Goal: Task Accomplishment & Management: Manage account settings

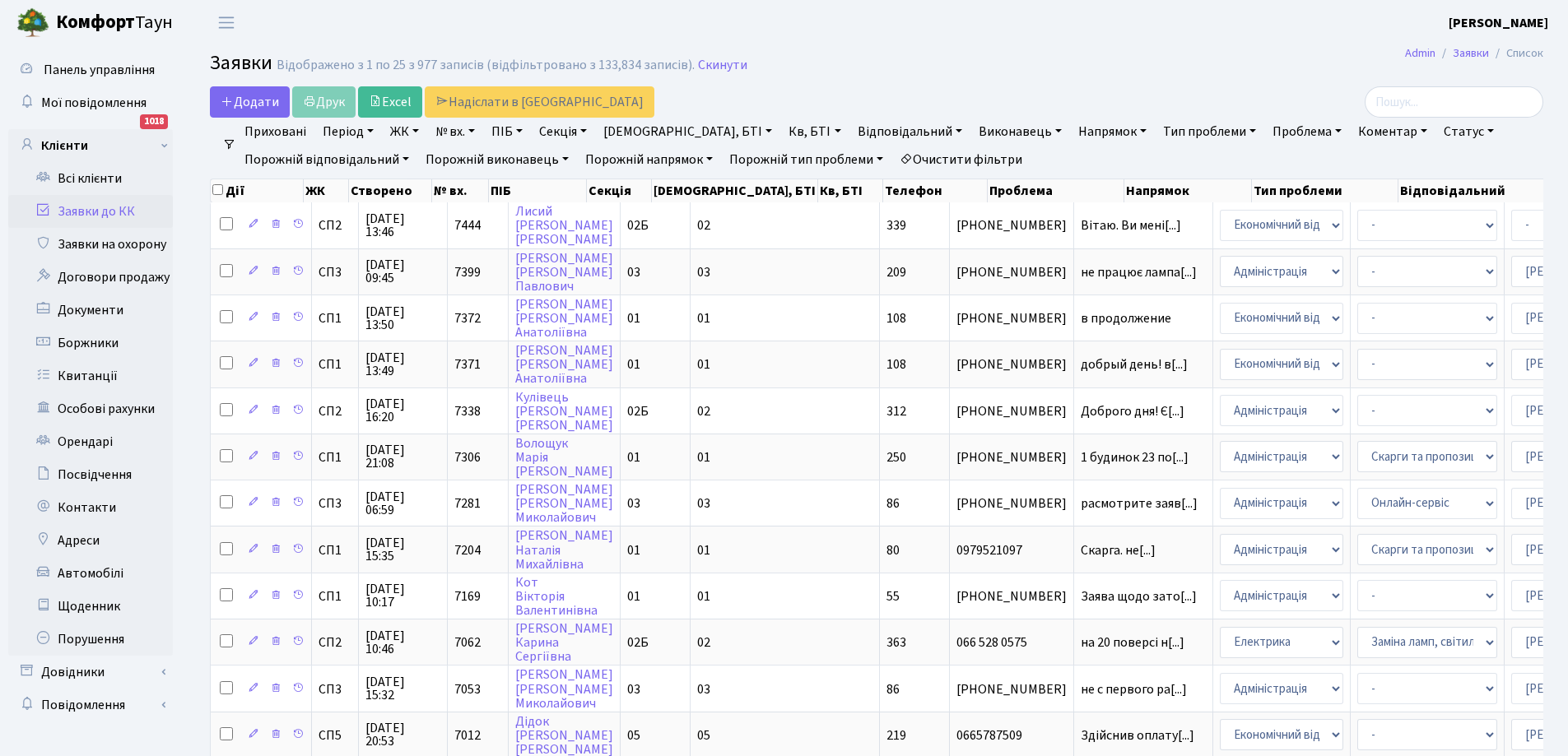
select select "25"
click at [97, 179] on link "Всі клієнти" at bounding box center [90, 178] width 165 height 33
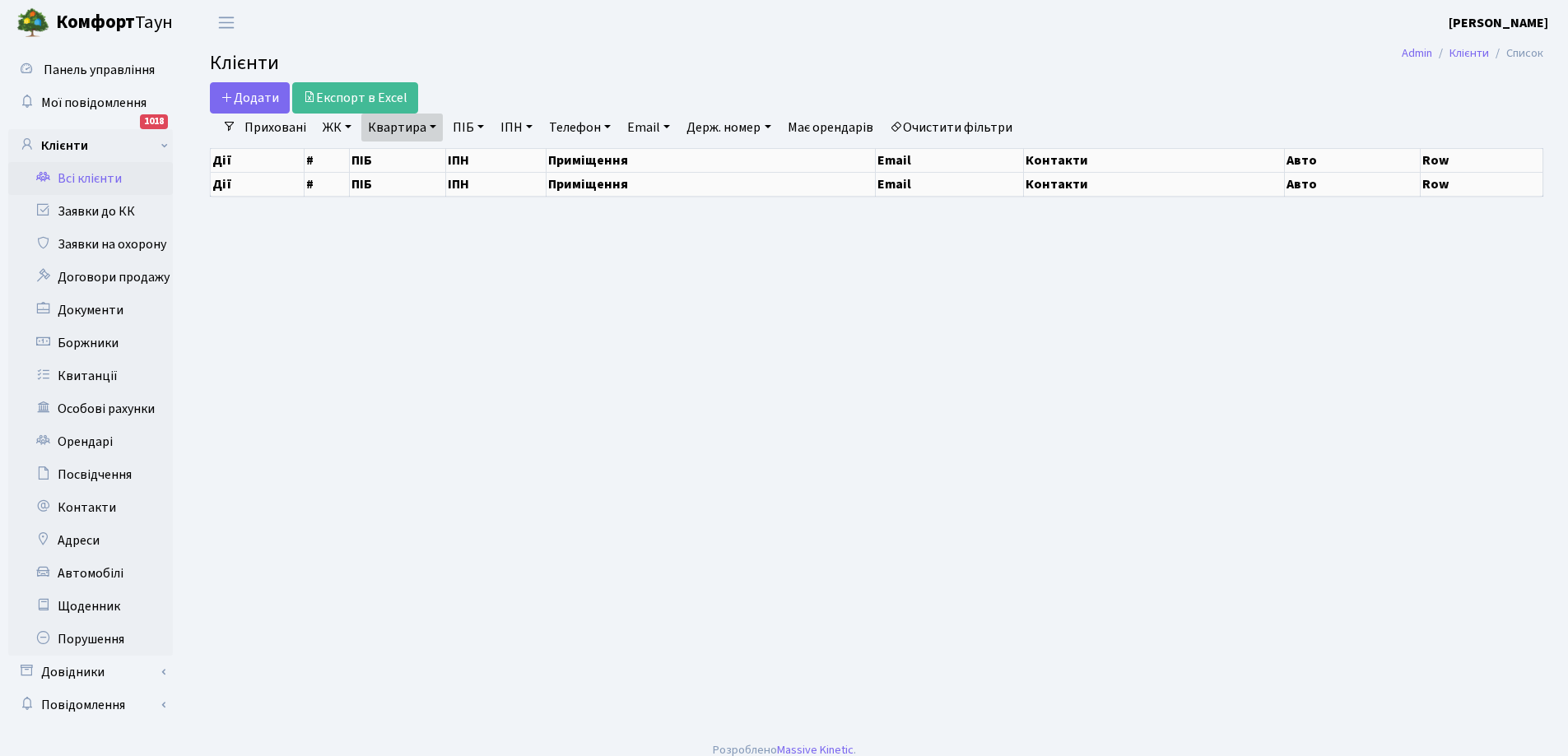
select select "25"
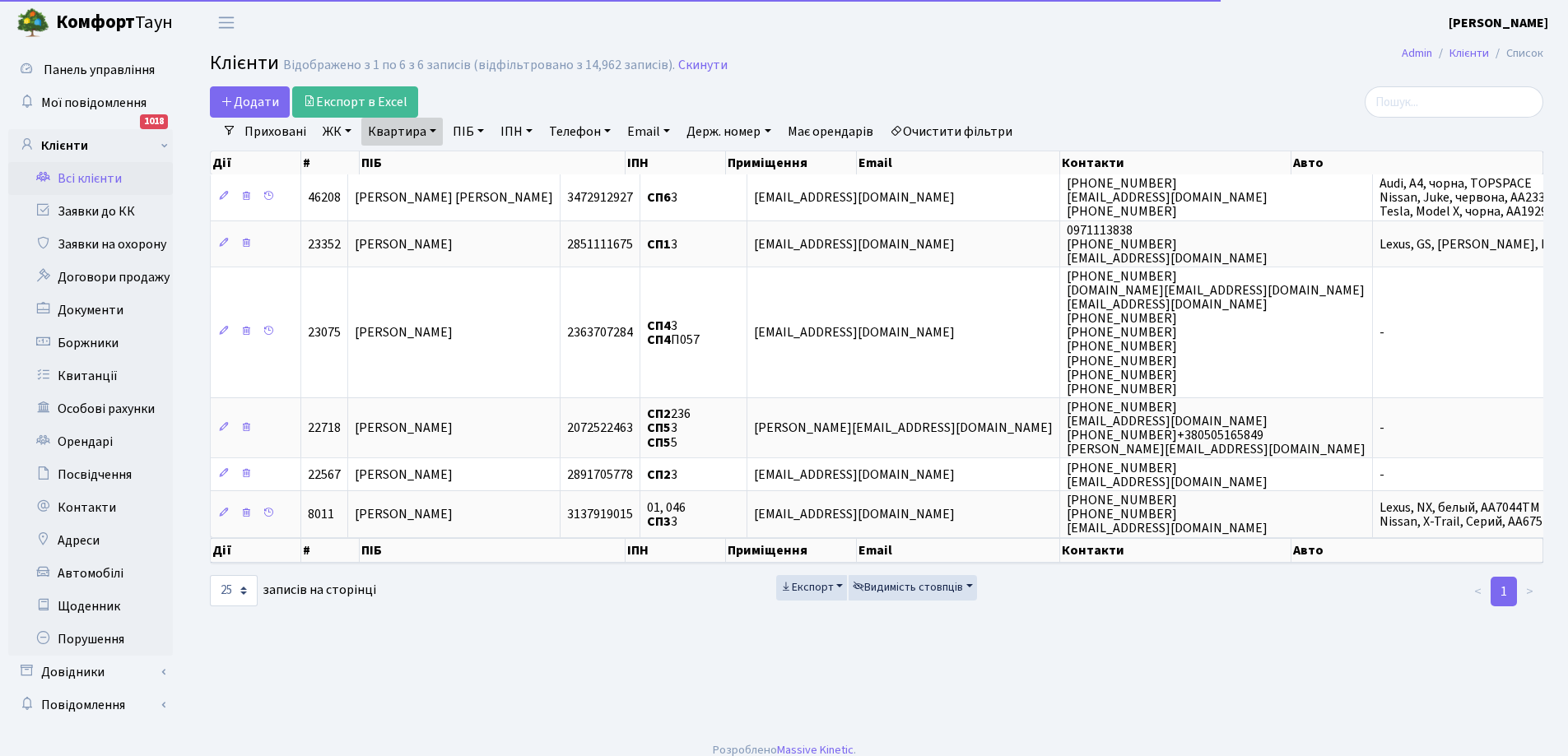
click at [400, 127] on link "Квартира" at bounding box center [402, 131] width 81 height 28
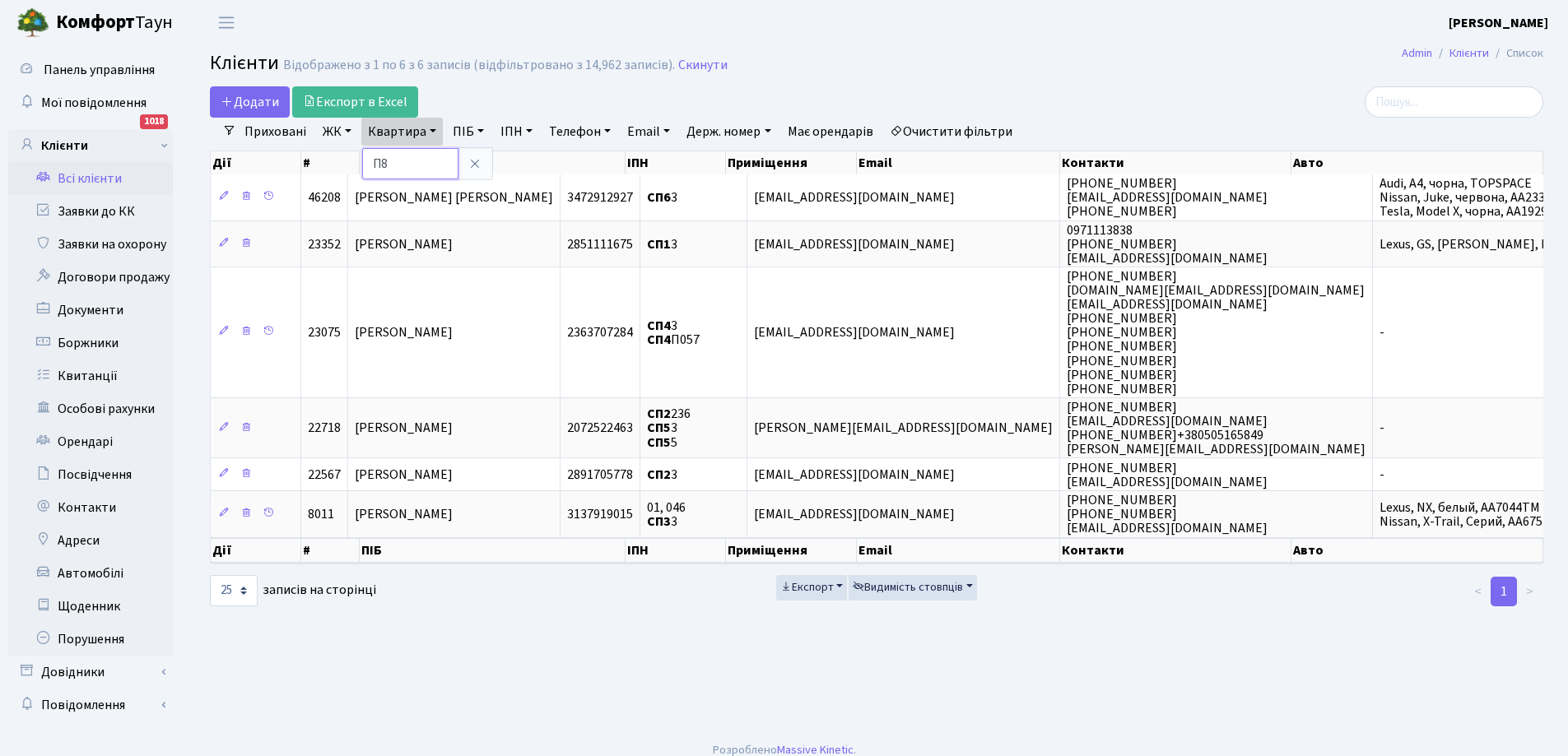
type input "П8"
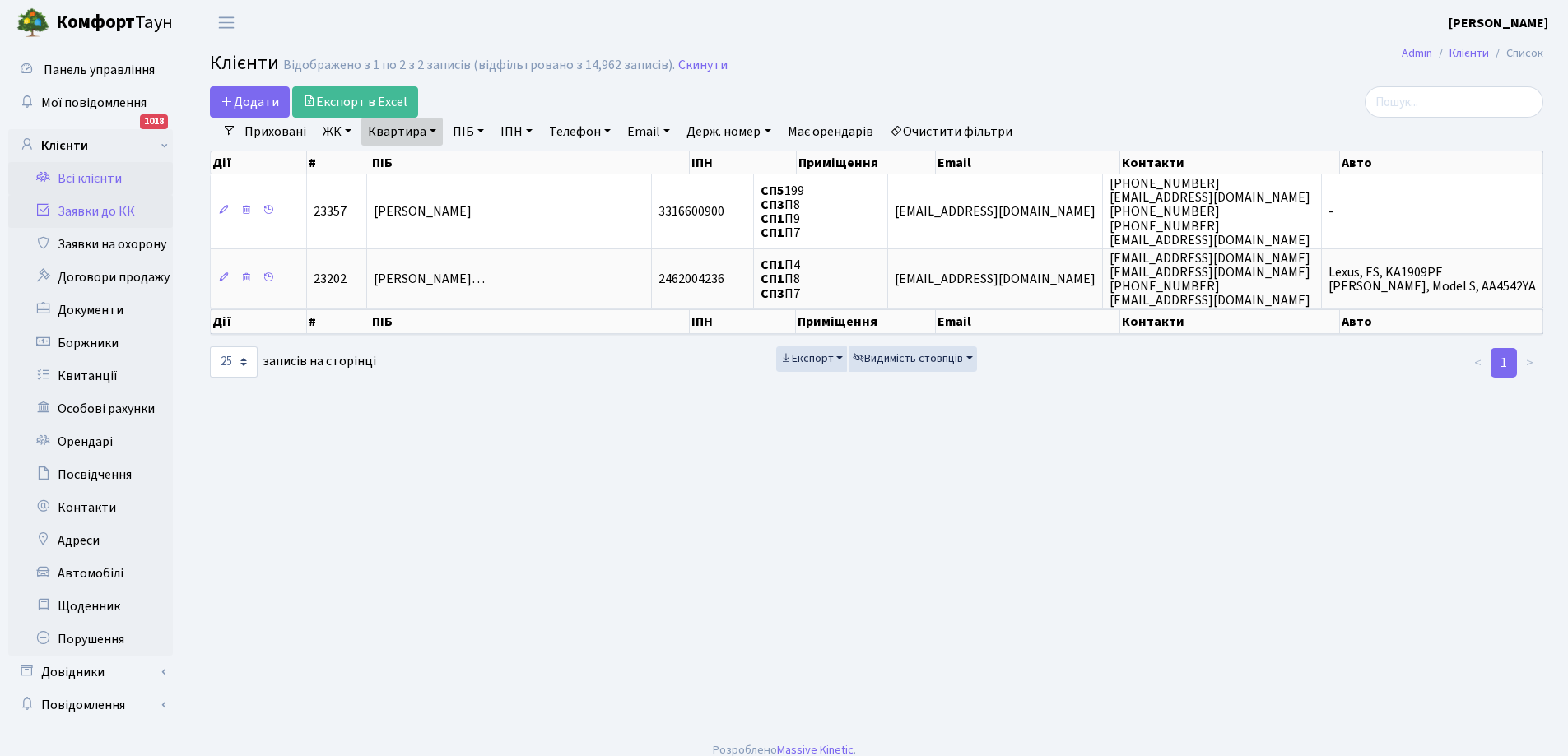
click at [110, 209] on link "Заявки до КК" at bounding box center [90, 211] width 165 height 33
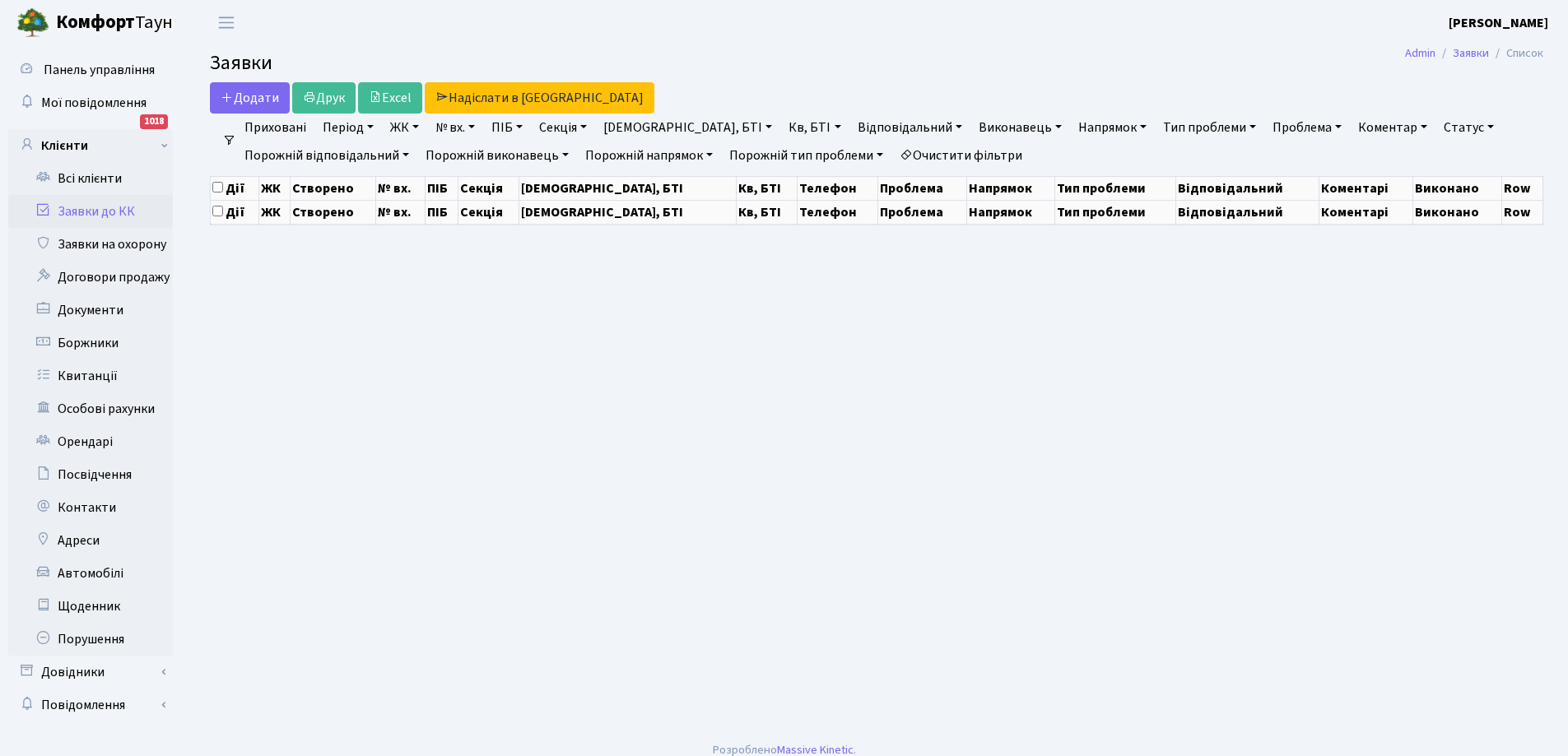
select select "25"
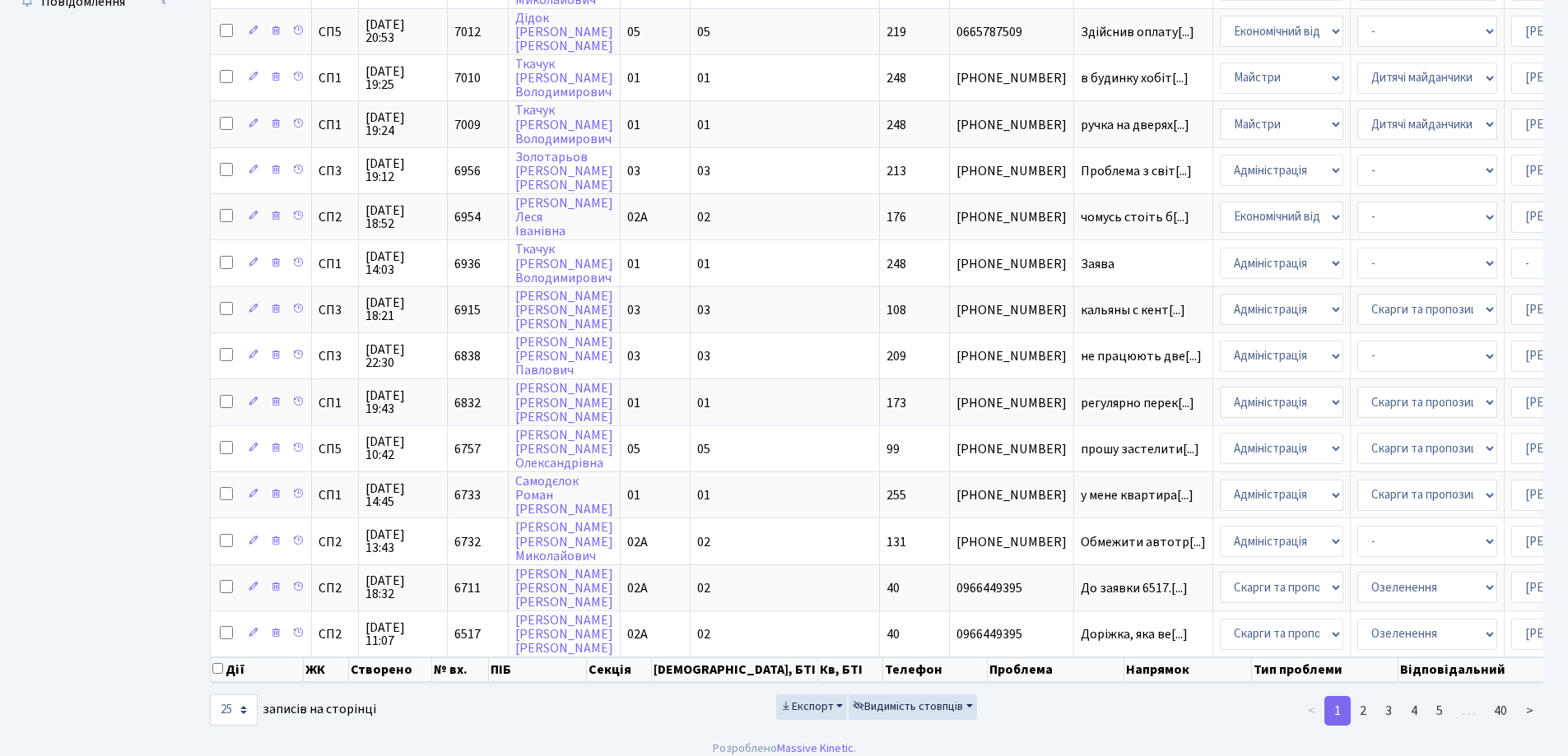
scroll to position [728, 0]
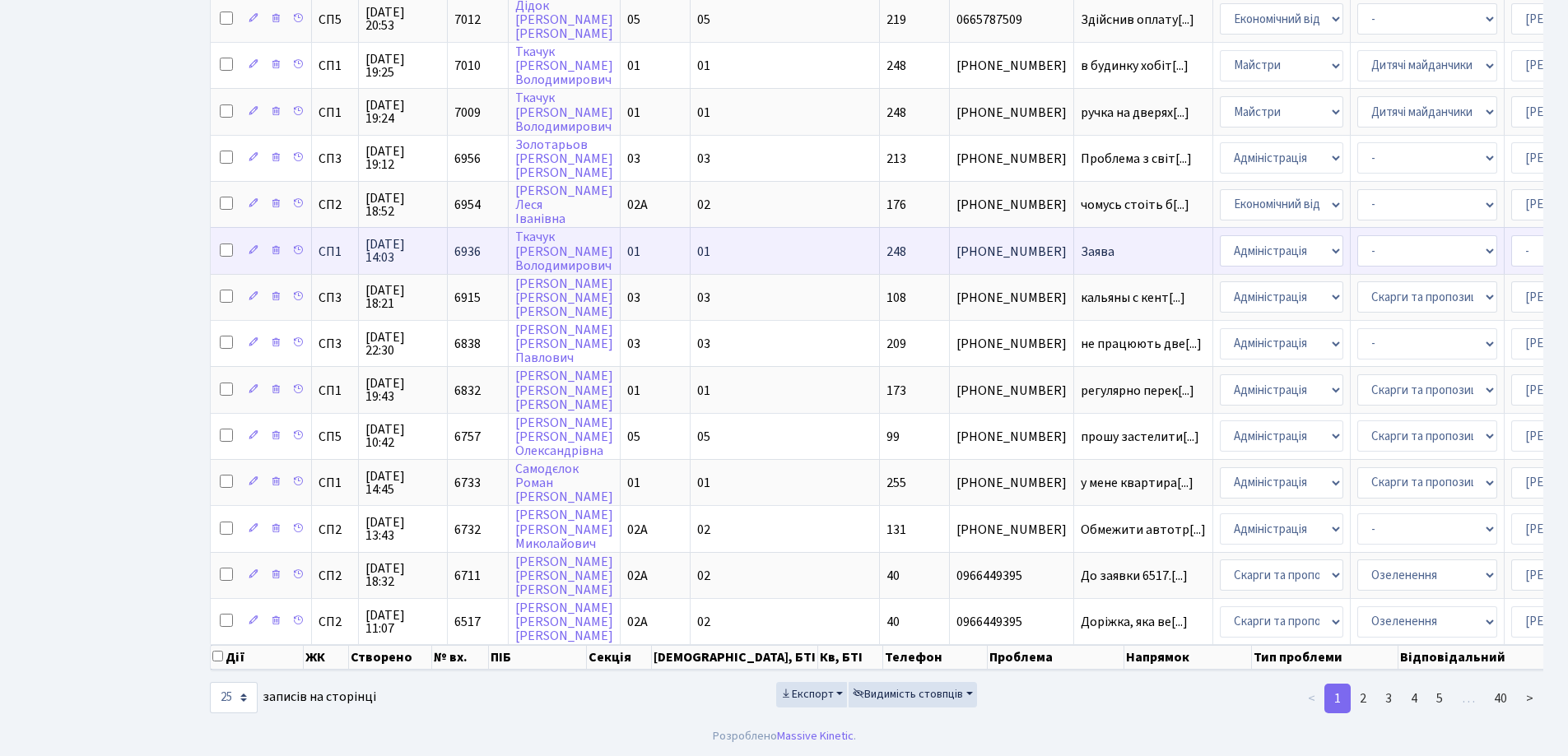
click at [559, 237] on td "Ткачук Максим Володимирович" at bounding box center [564, 250] width 112 height 46
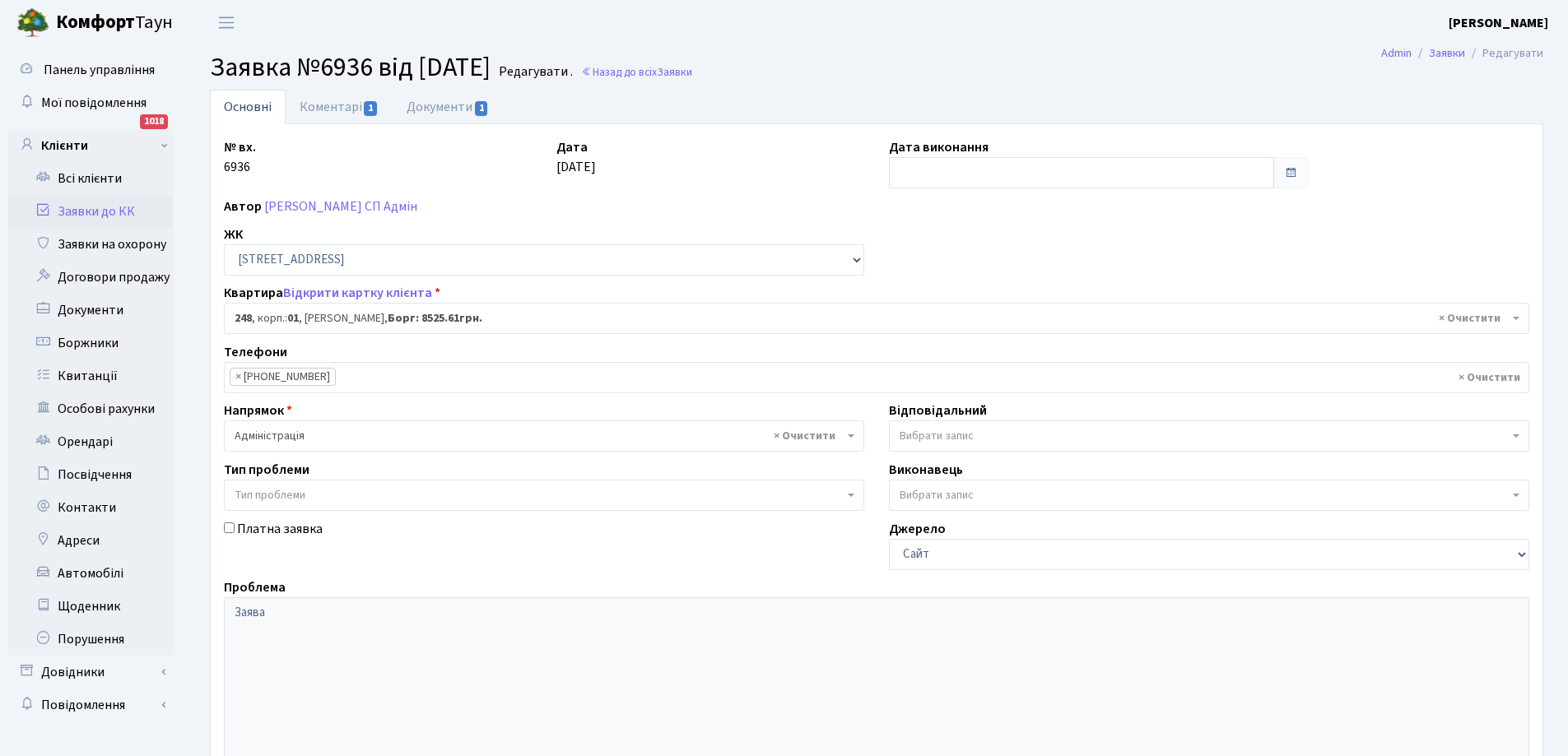
select select "20173"
click at [325, 103] on link "Коментарі 1" at bounding box center [339, 106] width 107 height 34
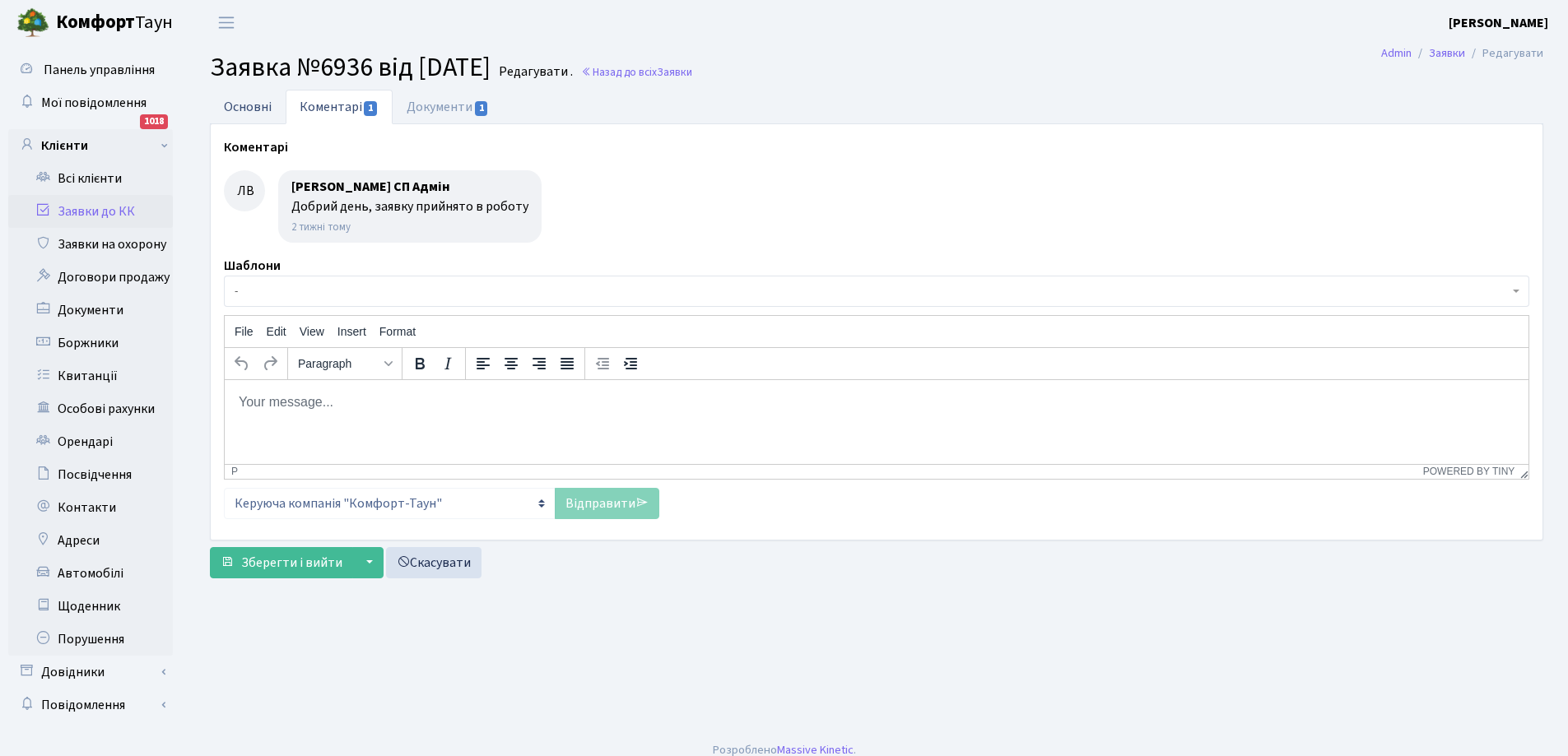
click at [243, 113] on link "Основні" at bounding box center [247, 106] width 76 height 34
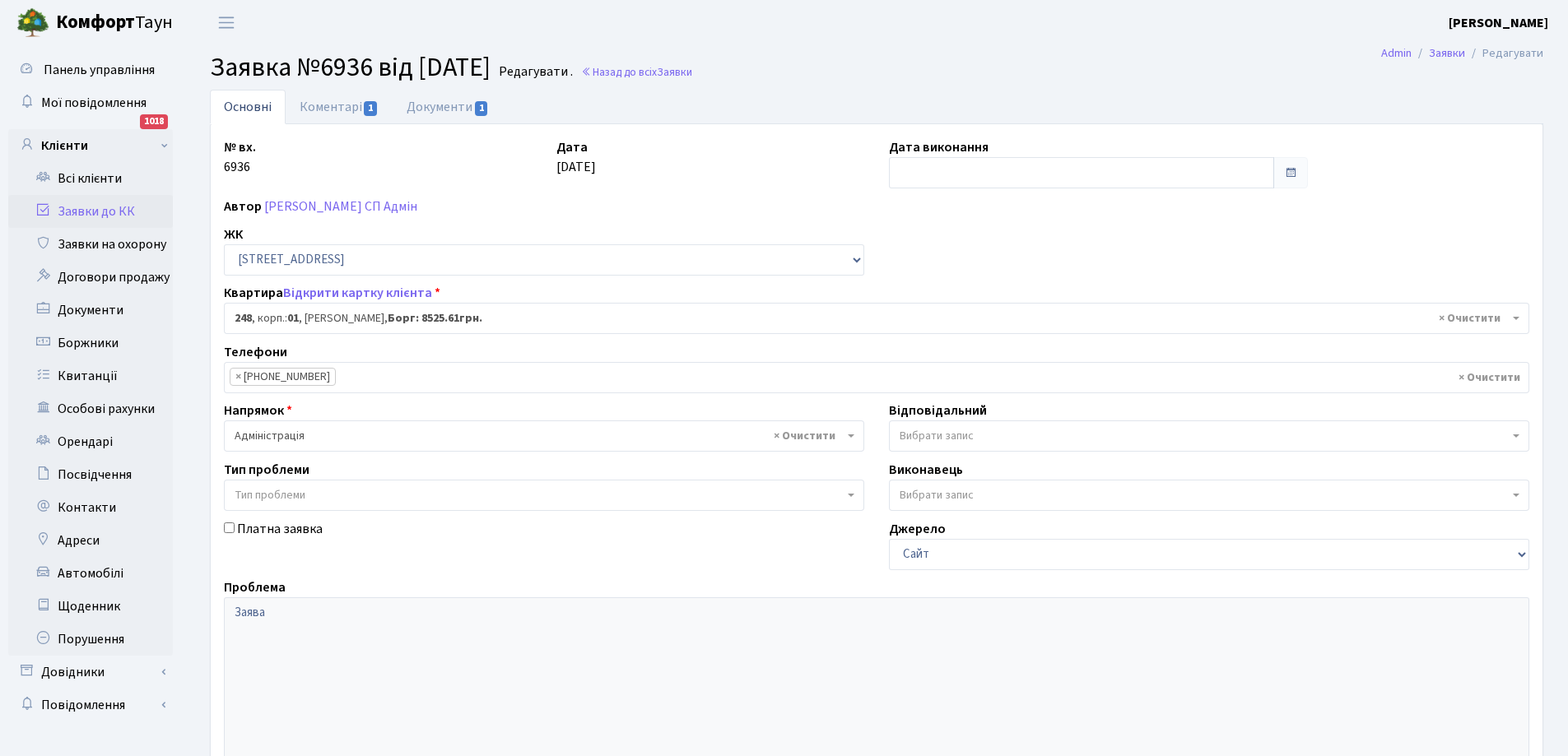
click at [92, 211] on link "Заявки до КК" at bounding box center [90, 211] width 165 height 33
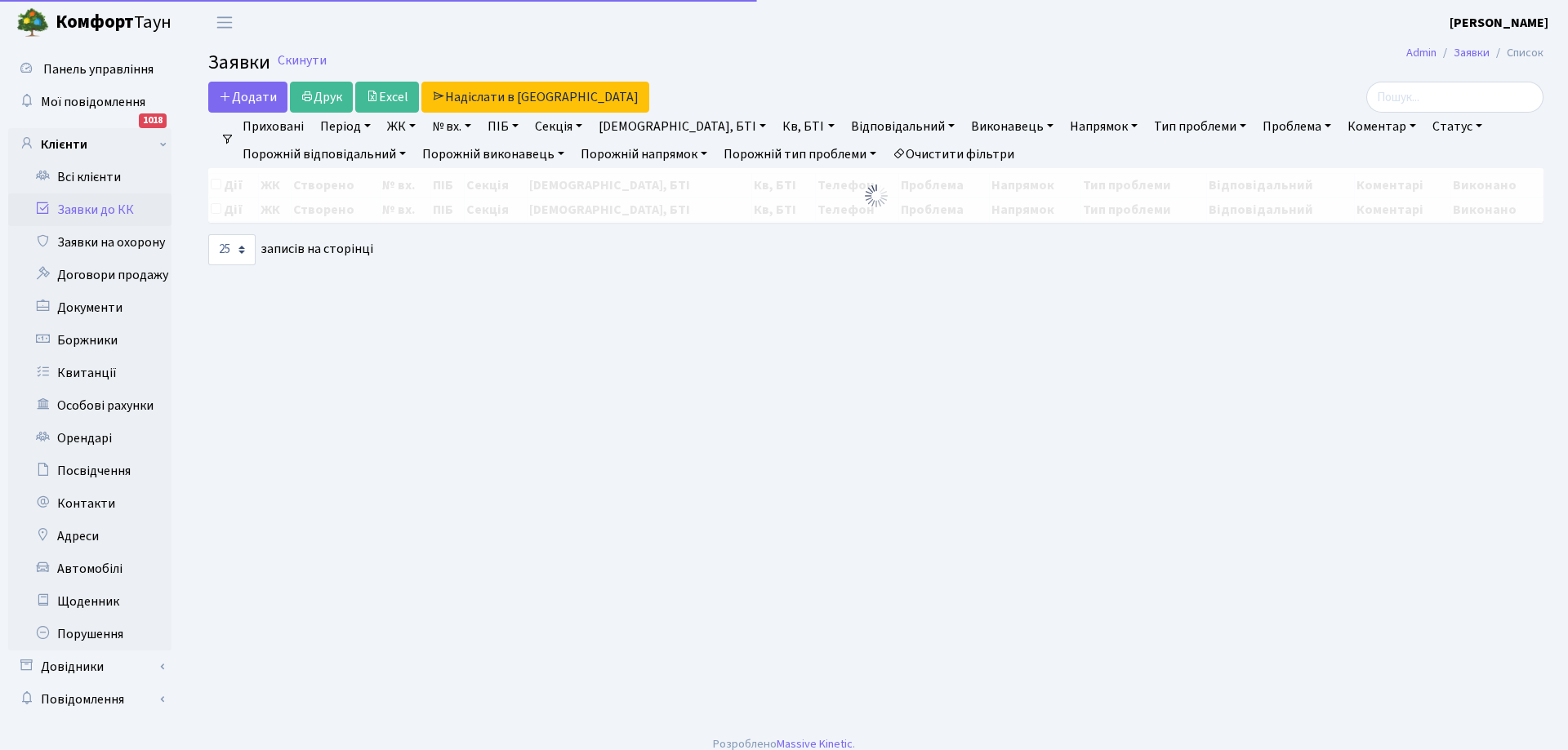
select select "25"
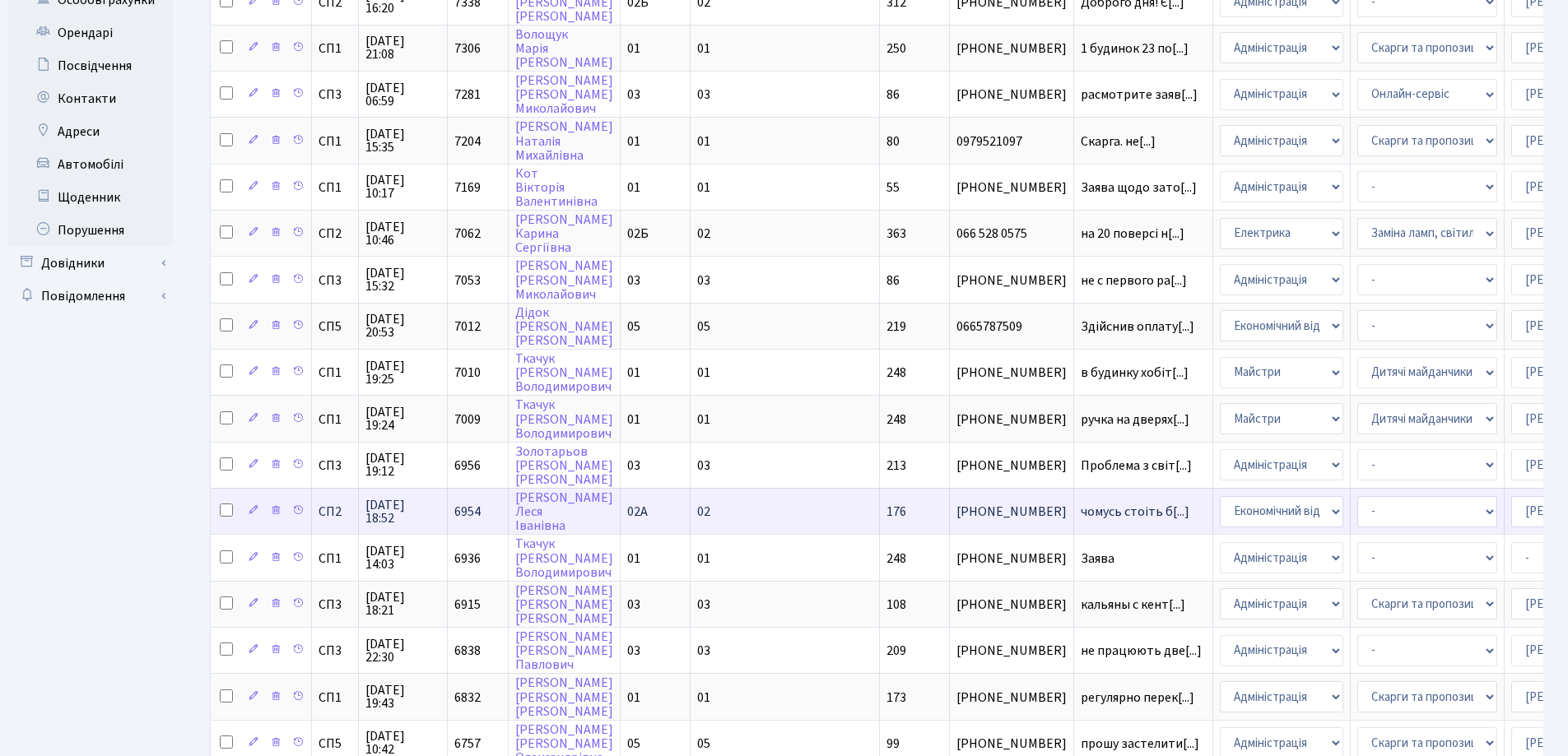
scroll to position [411, 0]
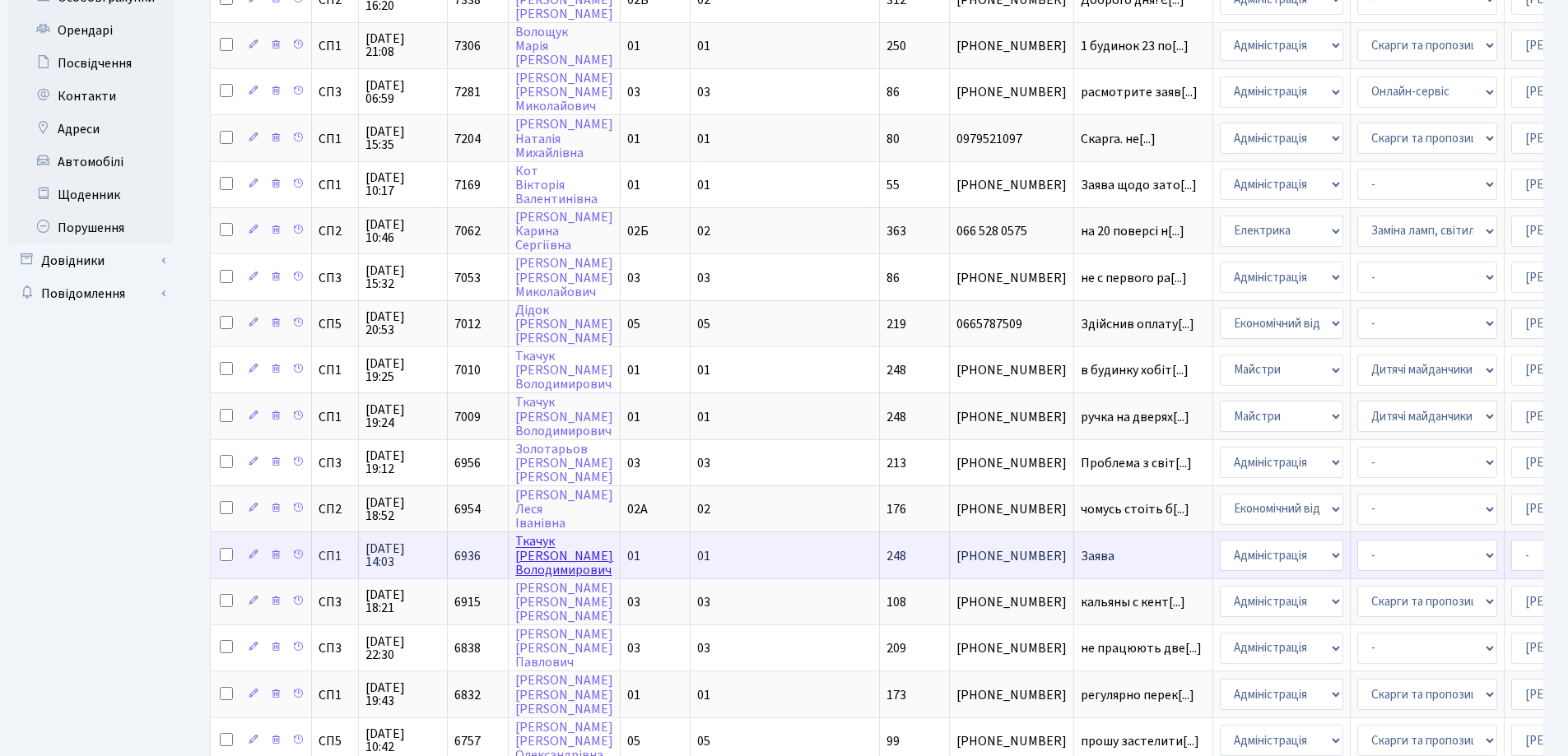
click at [541, 553] on link "[PERSON_NAME]" at bounding box center [564, 556] width 98 height 46
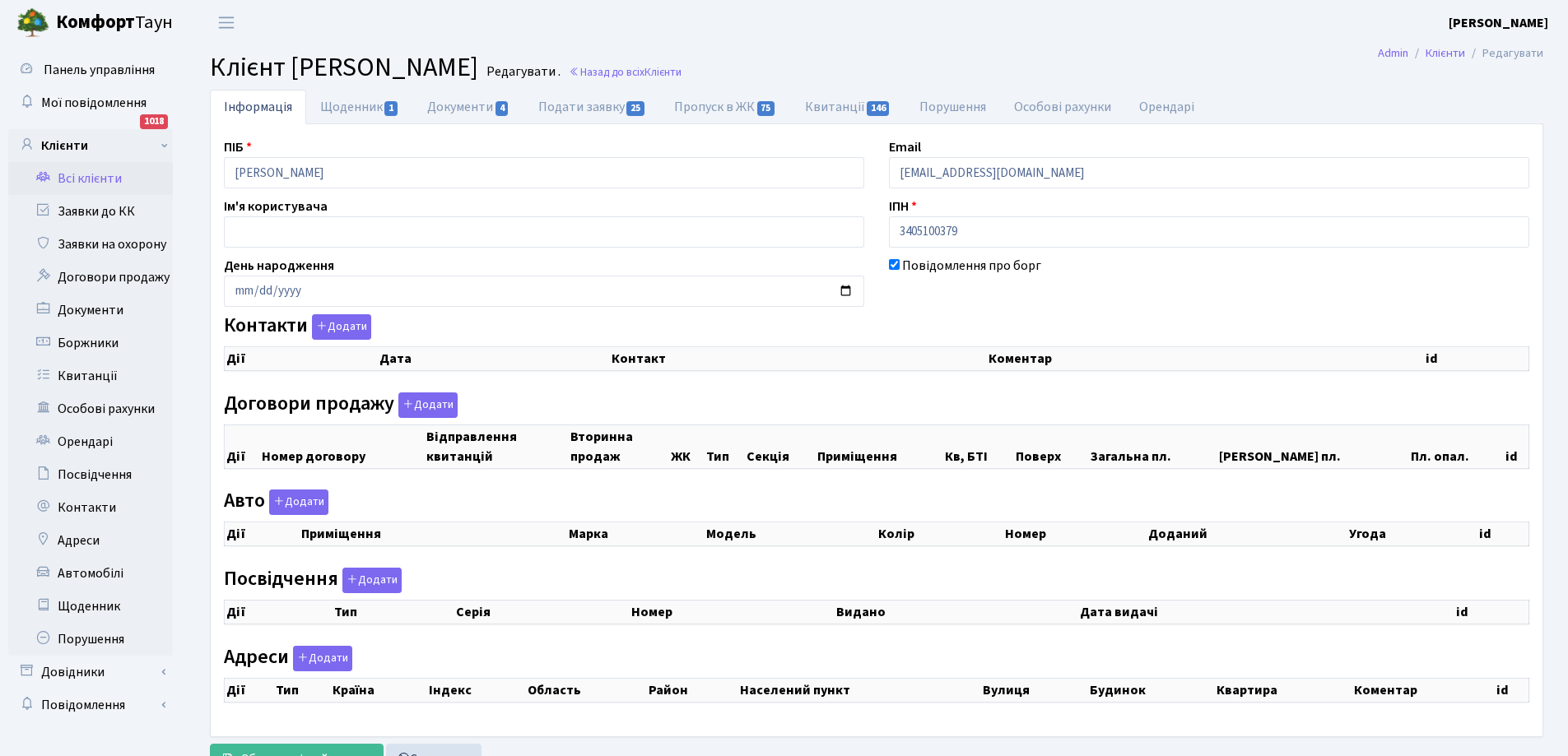
checkbox input "true"
select select "25"
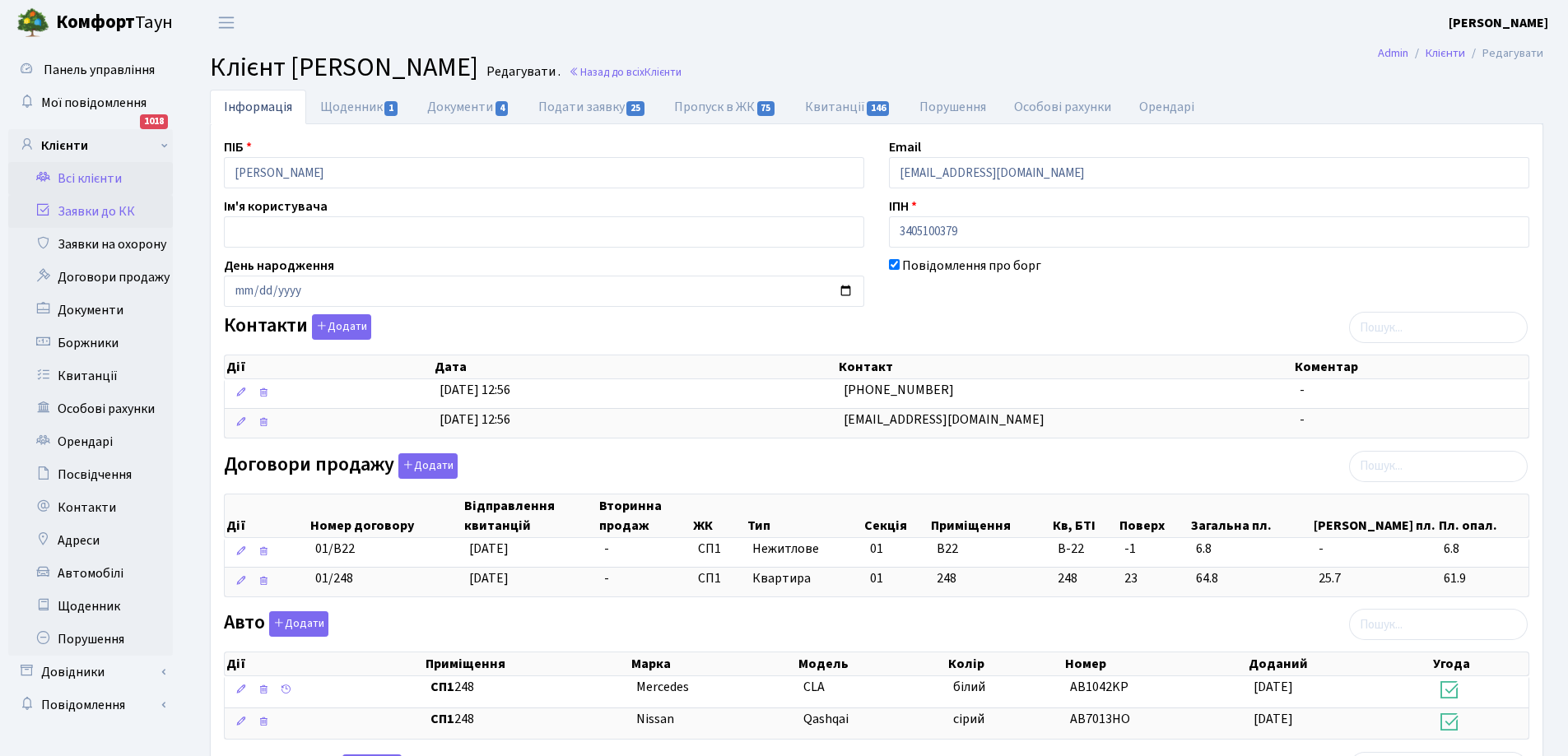
click at [92, 212] on link "Заявки до КК" at bounding box center [90, 211] width 165 height 33
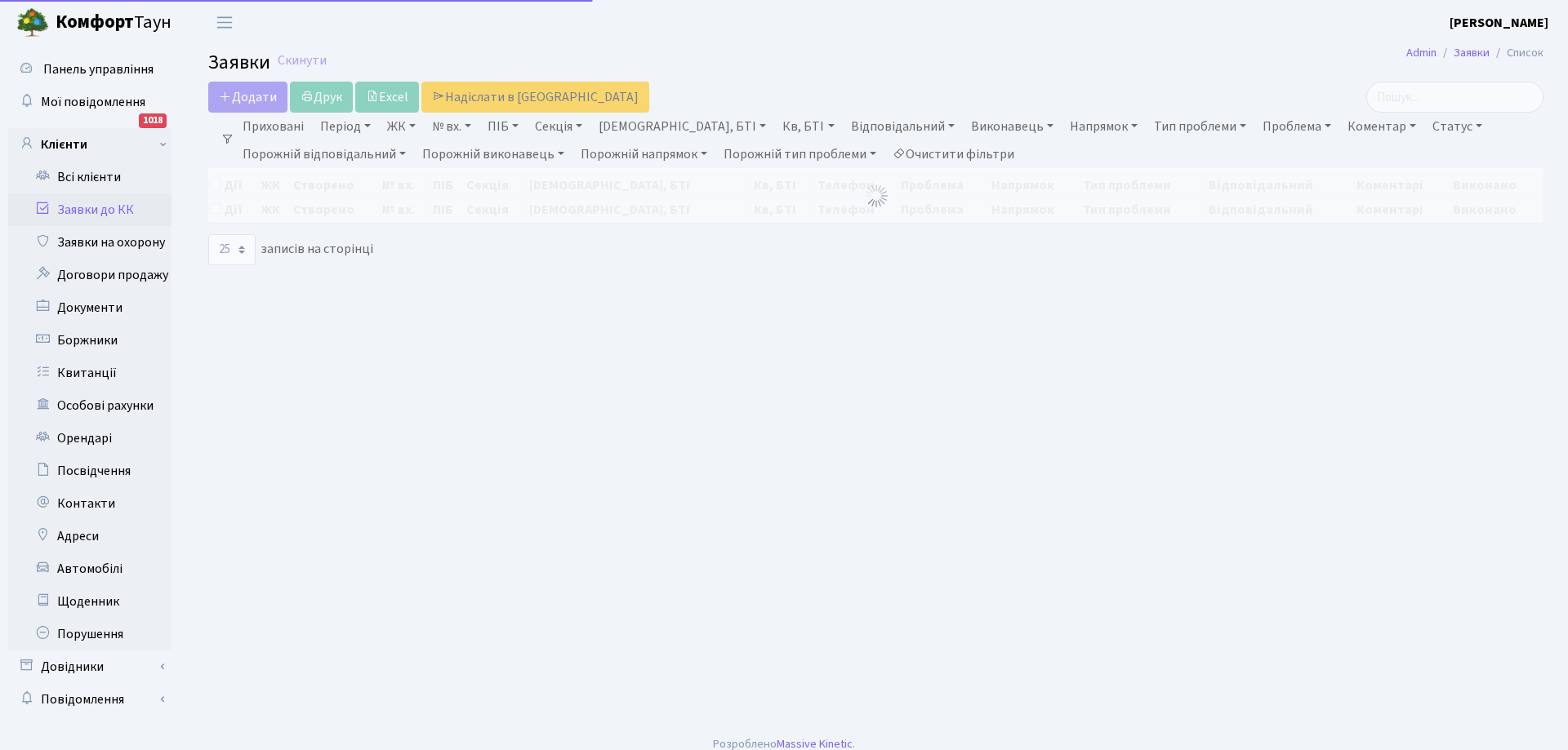
select select "25"
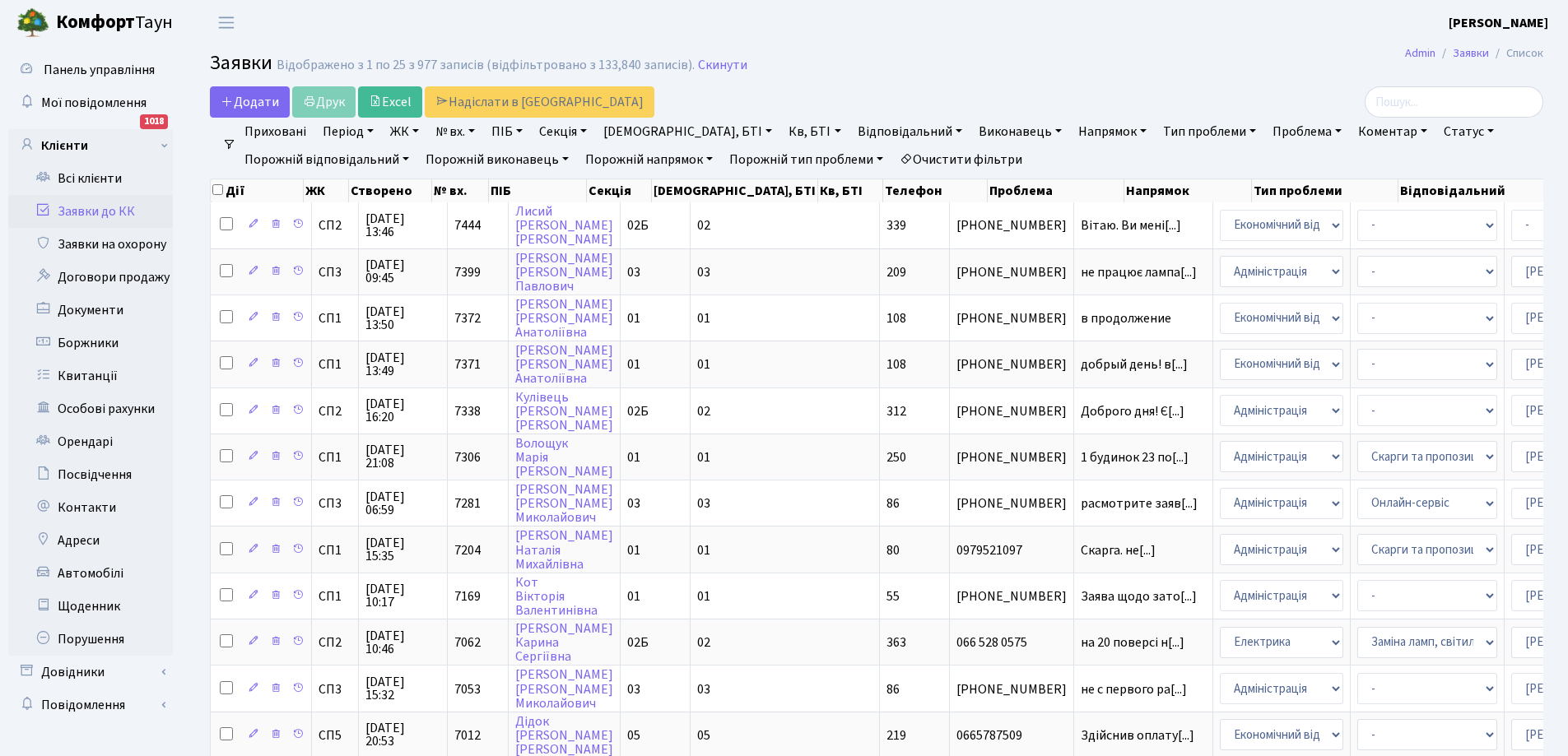
click at [782, 137] on link "Кв, БТІ" at bounding box center [814, 131] width 65 height 28
type input "248"
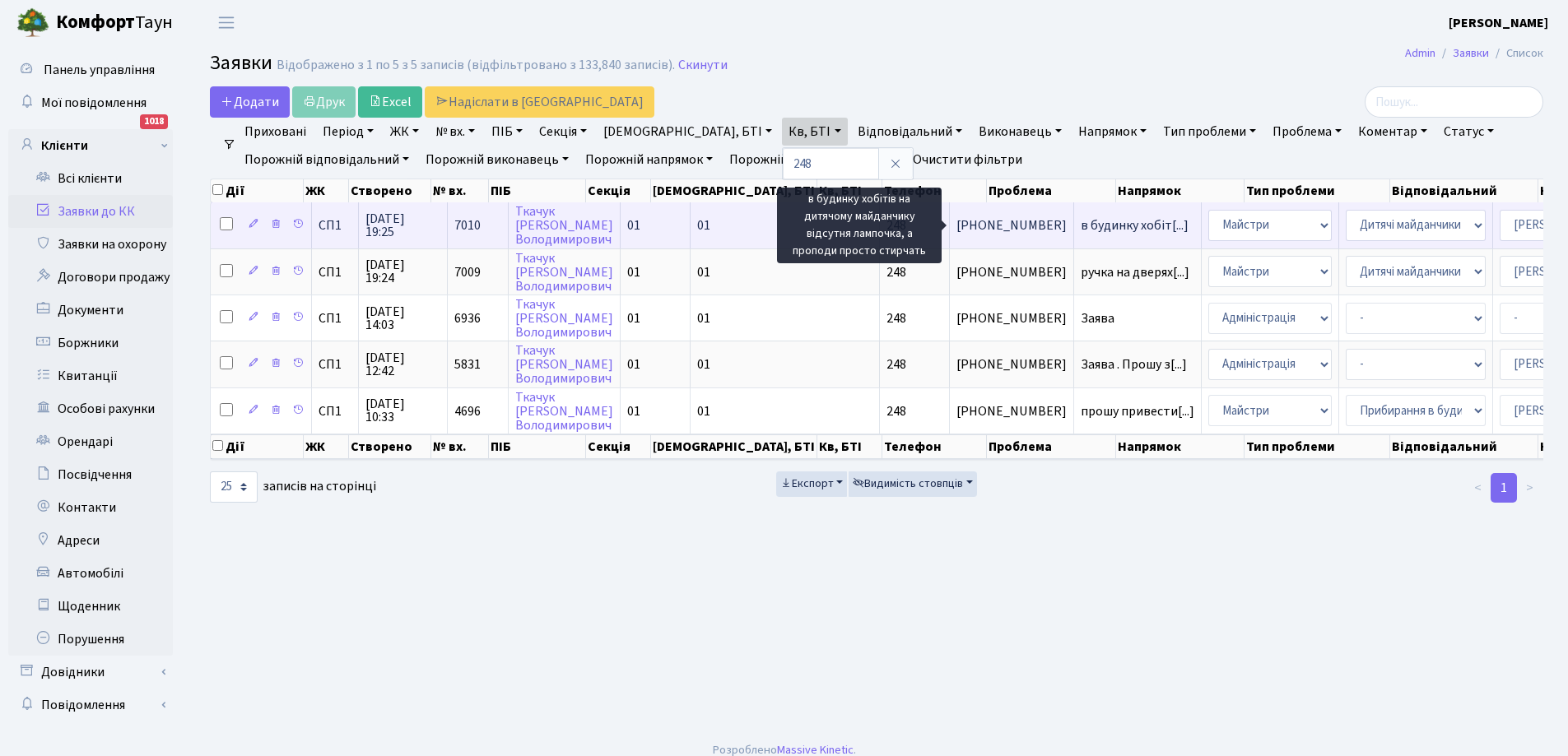
click at [1081, 221] on span "в будинку хобіт[...]" at bounding box center [1135, 226] width 108 height 18
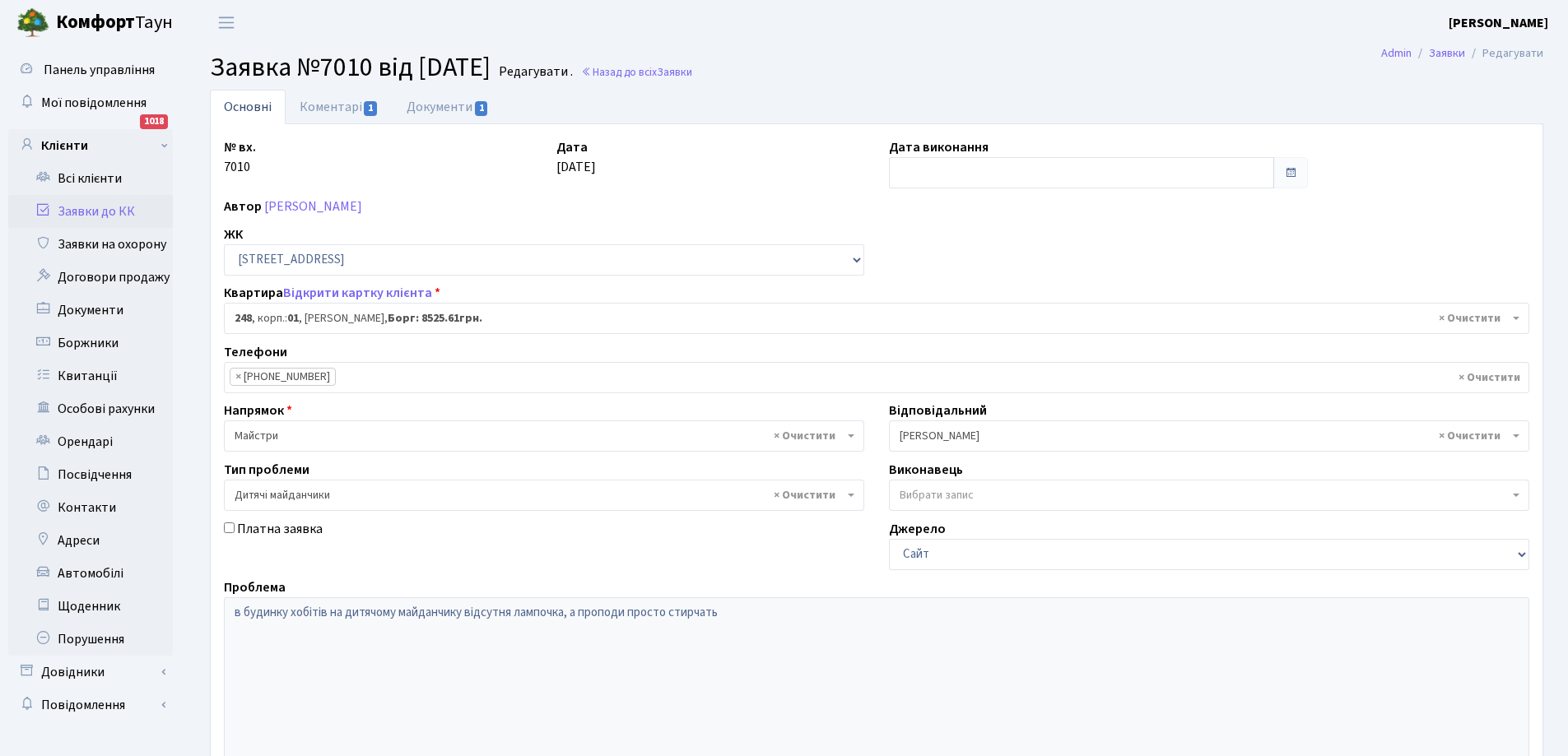
select select "20173"
select select "56"
click at [334, 106] on link "Коментарі 1" at bounding box center [339, 106] width 107 height 34
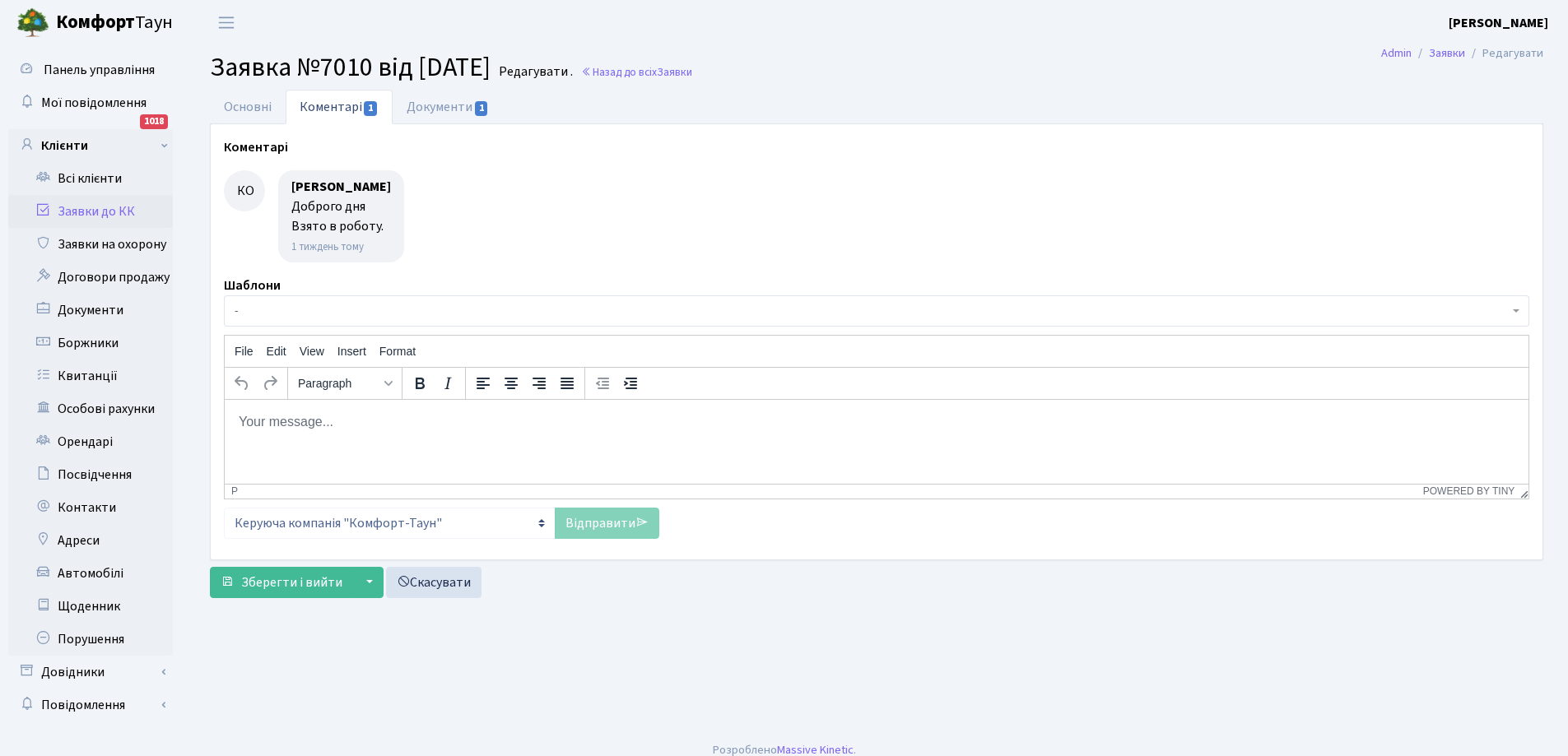
click at [93, 205] on link "Заявки до КК" at bounding box center [90, 211] width 165 height 33
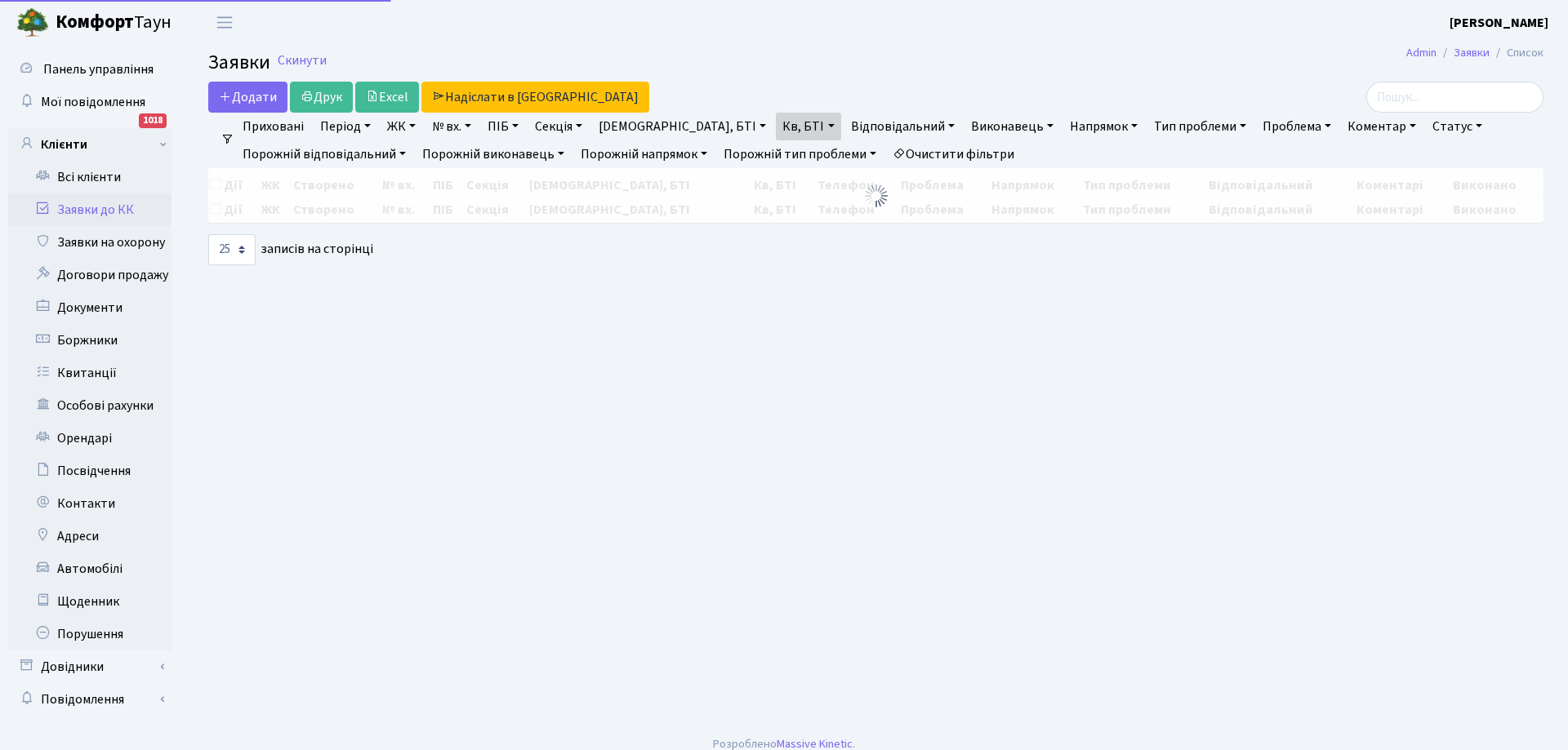
select select "25"
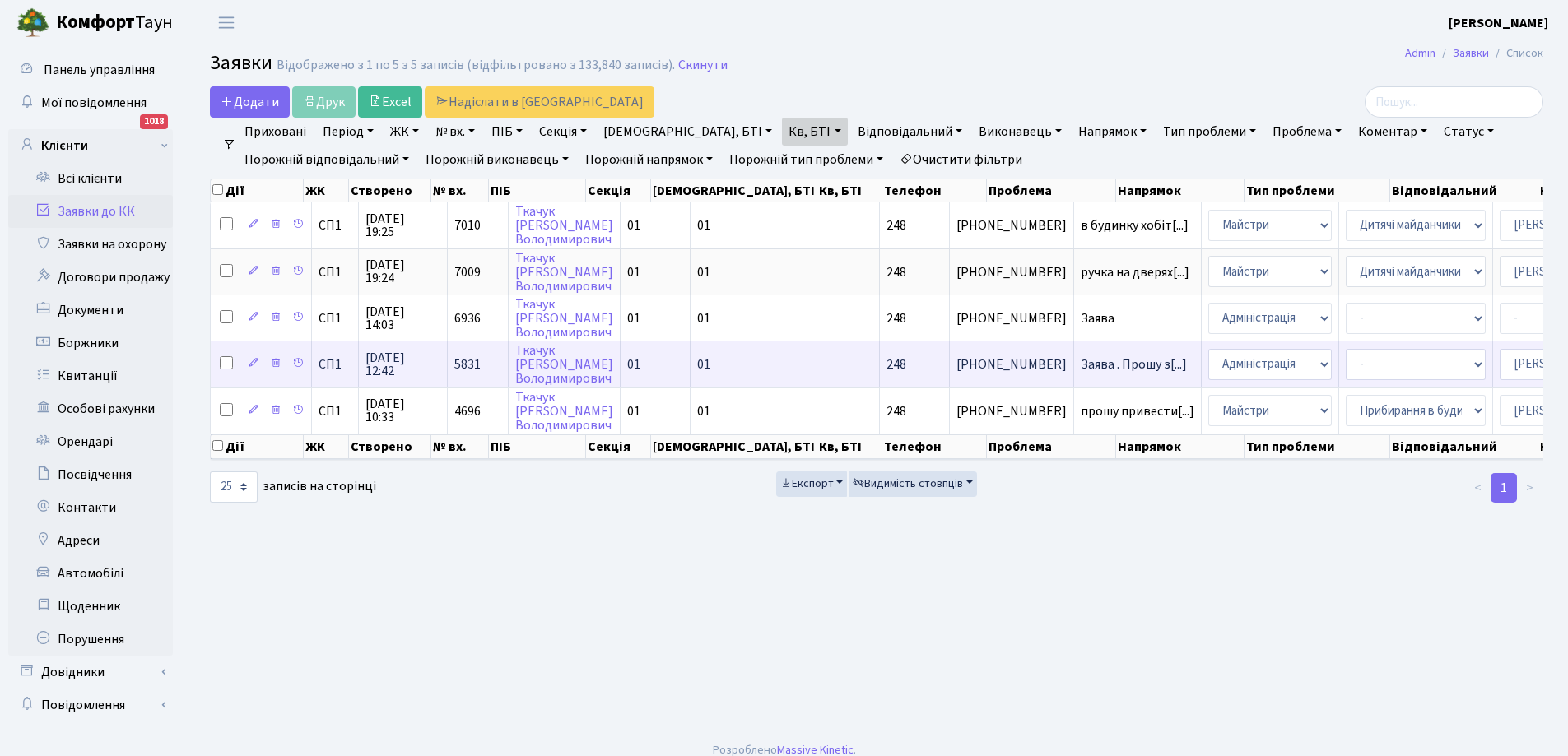
click at [957, 363] on span "[PHONE_NUMBER]" at bounding box center [1012, 364] width 110 height 13
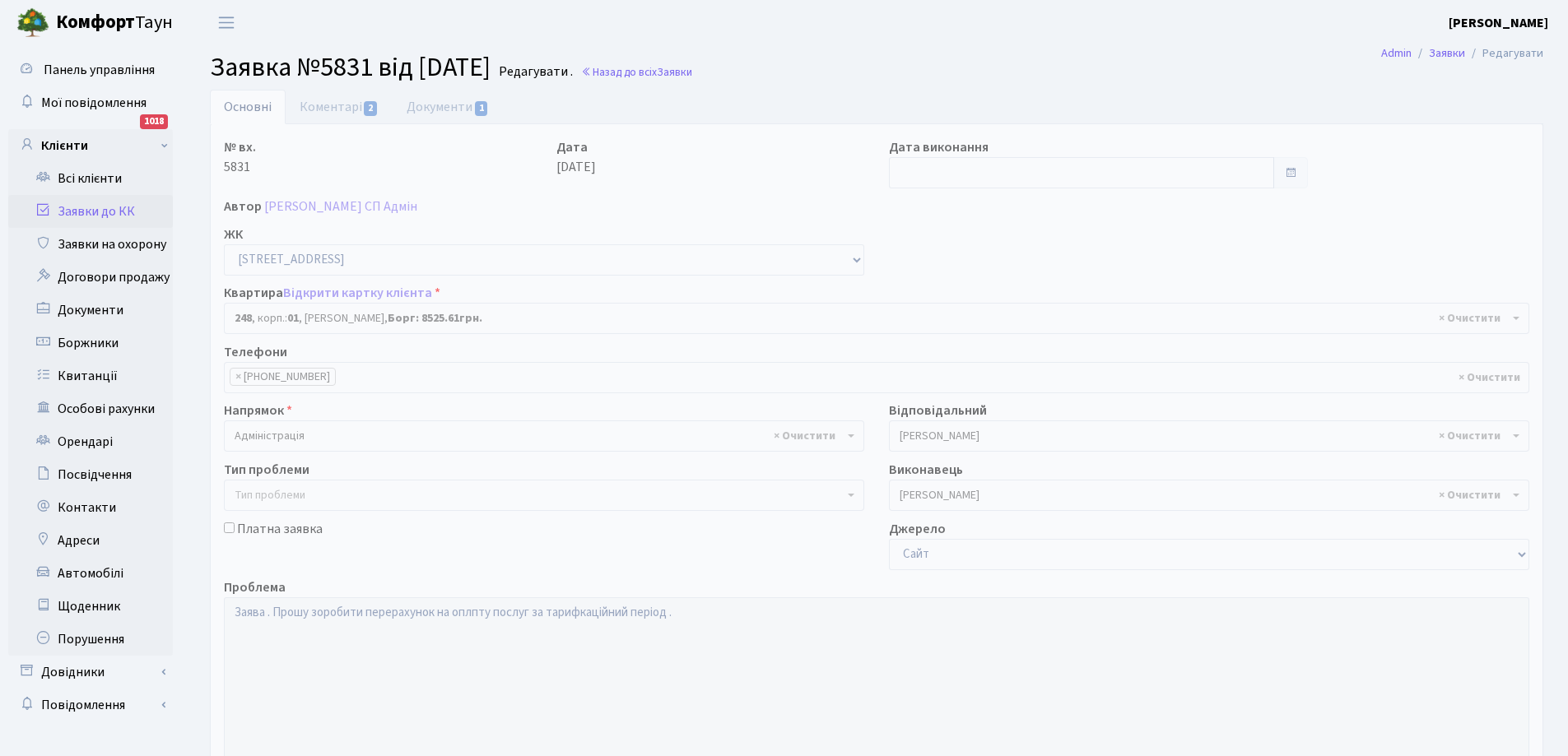
select select "20173"
click at [325, 102] on link "Коментарі 2" at bounding box center [339, 106] width 107 height 34
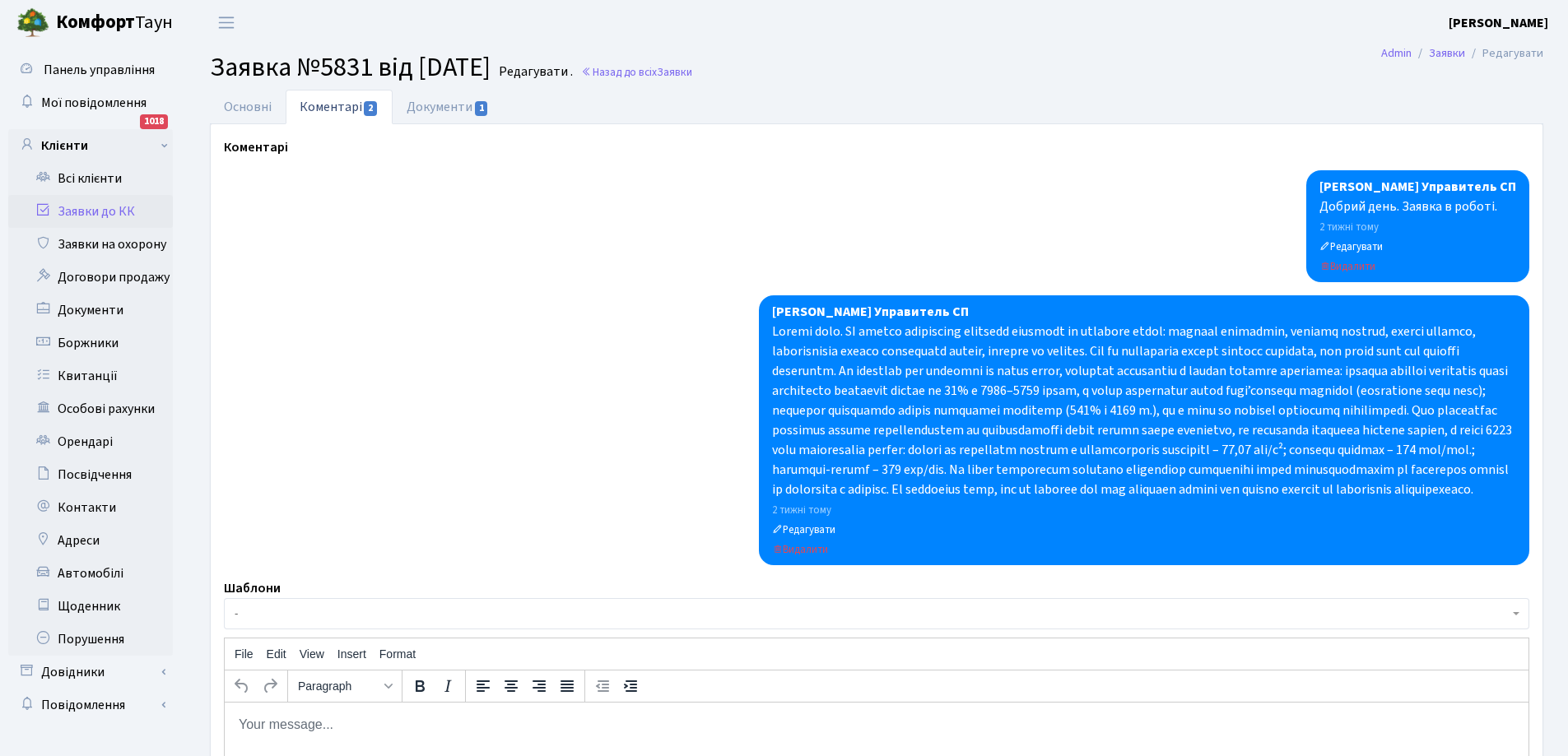
click at [99, 209] on link "Заявки до КК" at bounding box center [90, 211] width 165 height 33
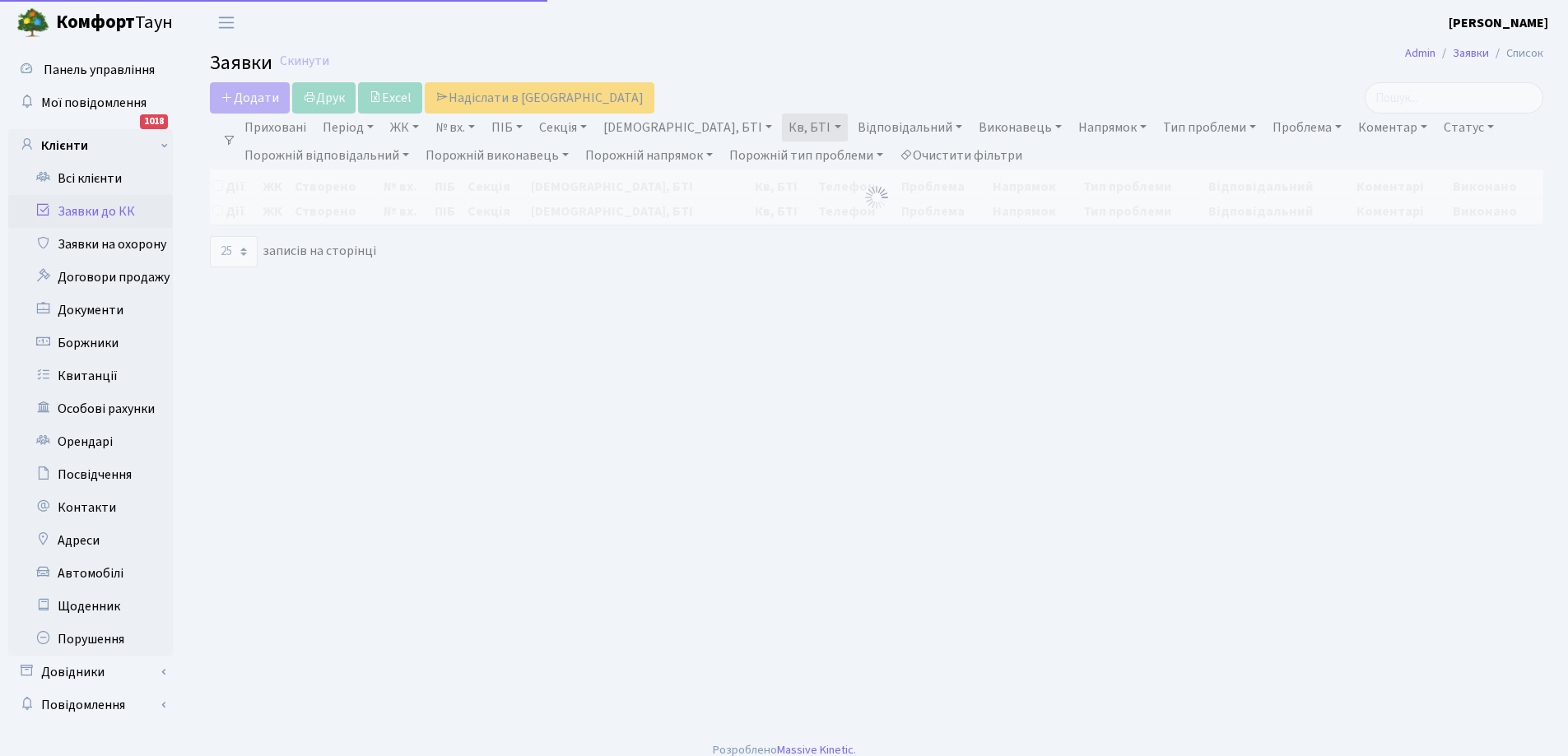
select select "25"
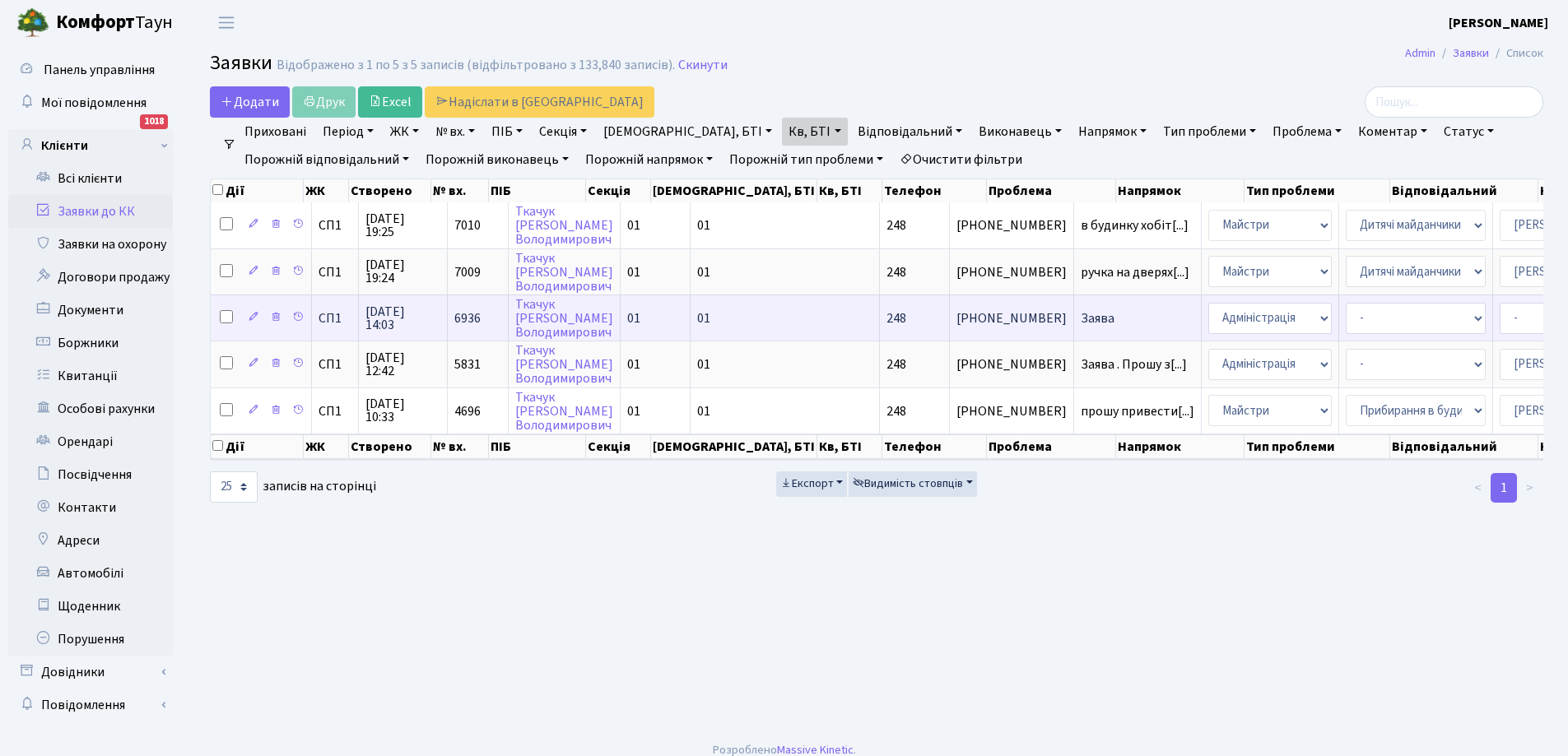
click at [950, 311] on td "[PHONE_NUMBER]" at bounding box center [1012, 318] width 124 height 46
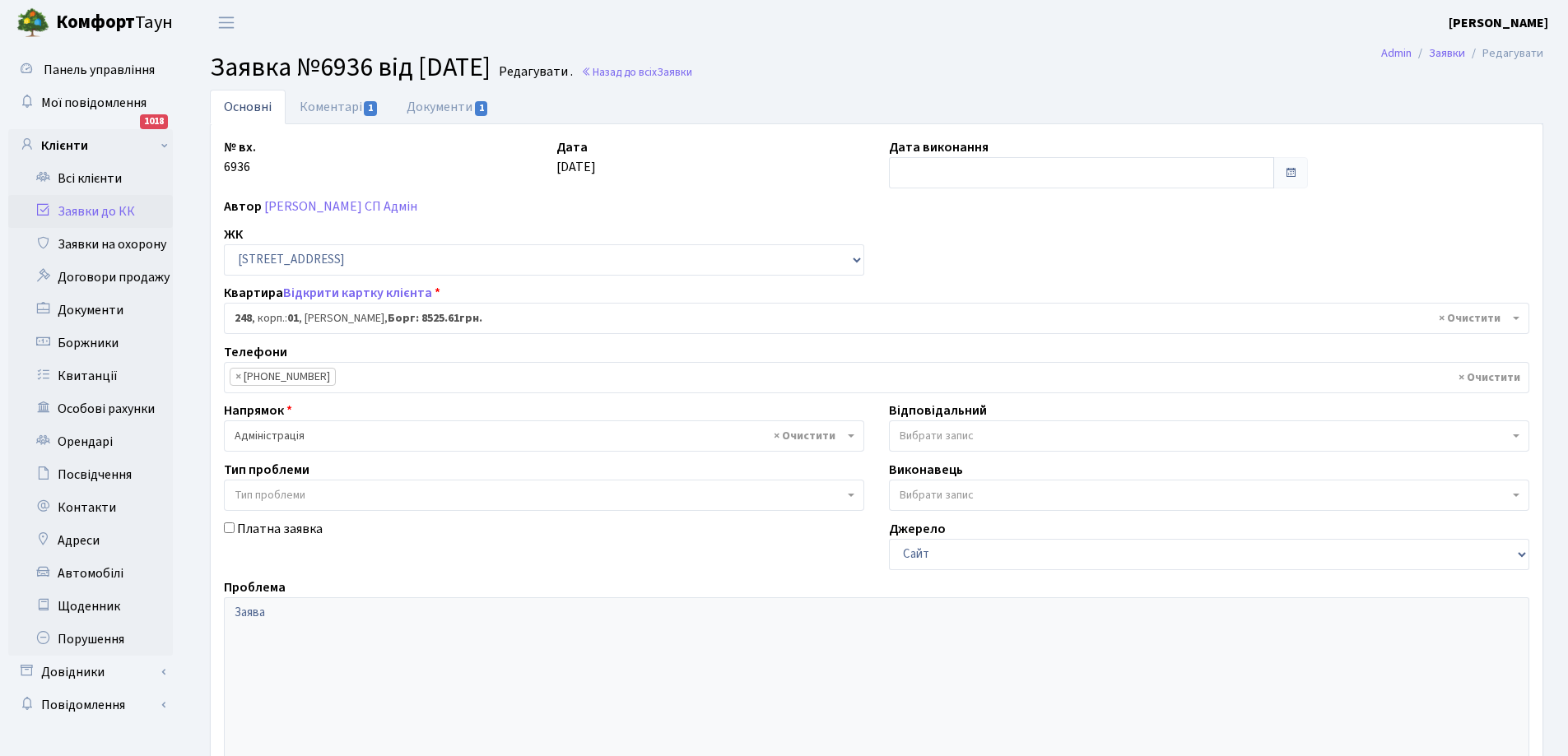
select select "20173"
click at [458, 108] on link "Документи 1" at bounding box center [447, 106] width 110 height 34
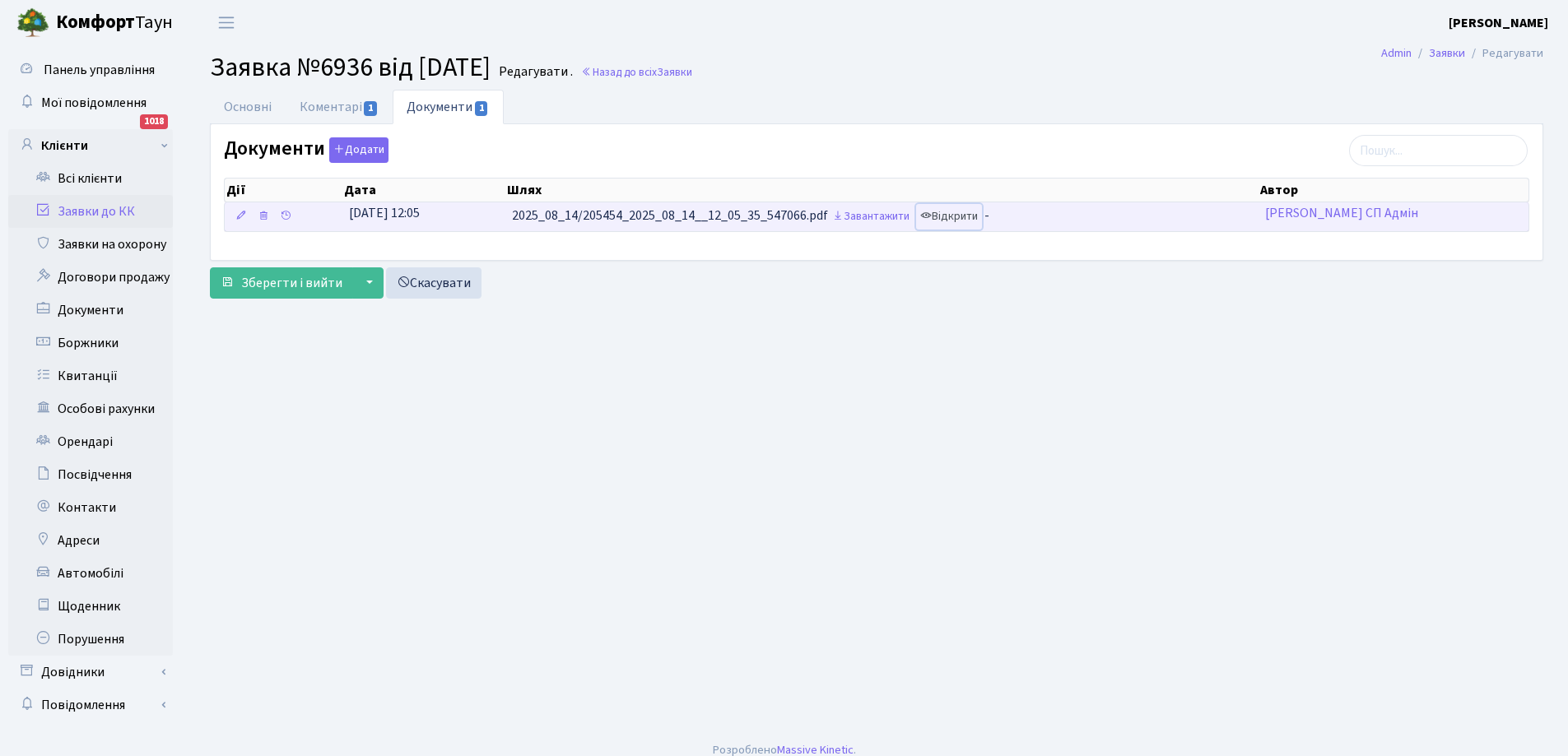
click at [969, 214] on link "Відкрити" at bounding box center [949, 217] width 66 height 26
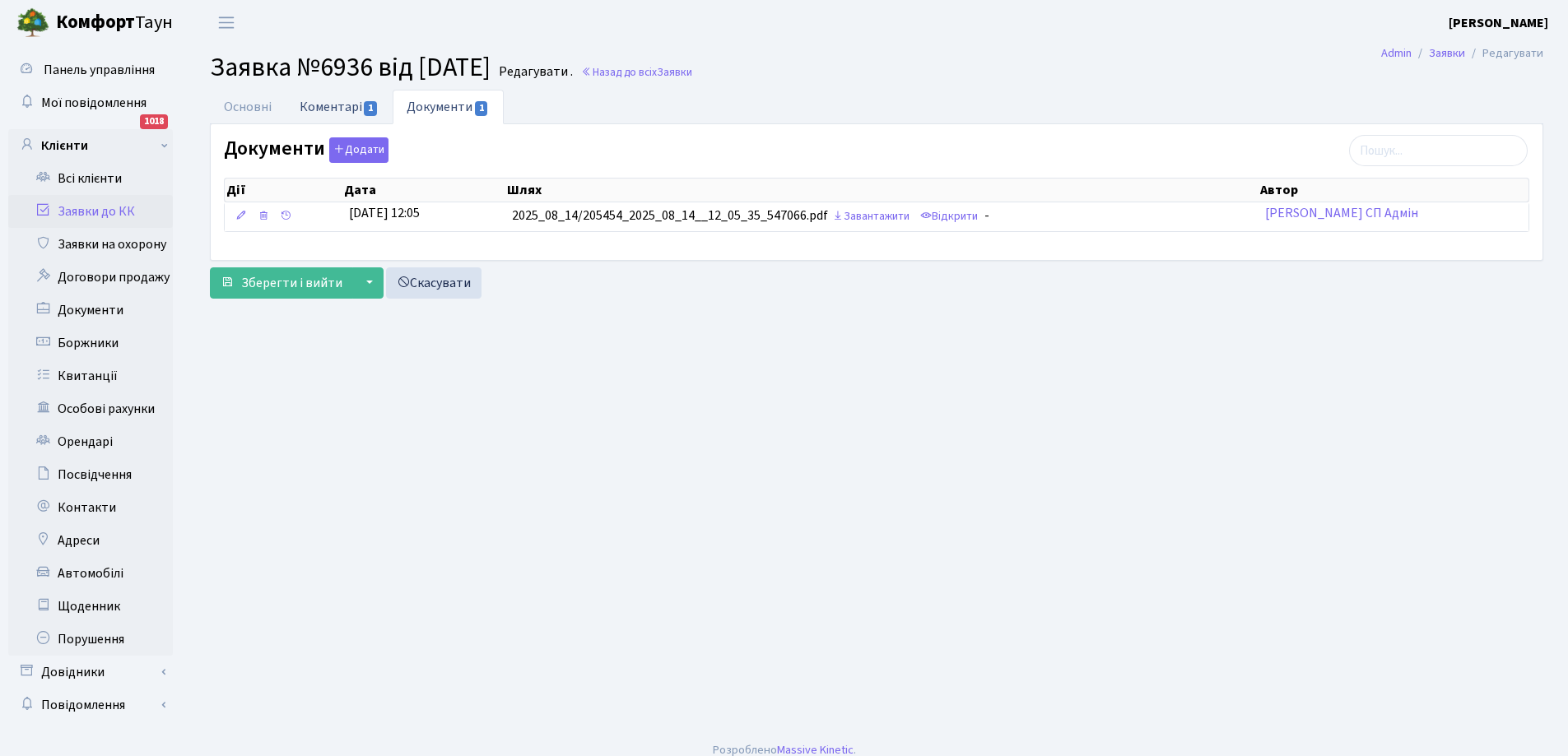
click at [309, 103] on link "Коментарі 1" at bounding box center [339, 106] width 107 height 34
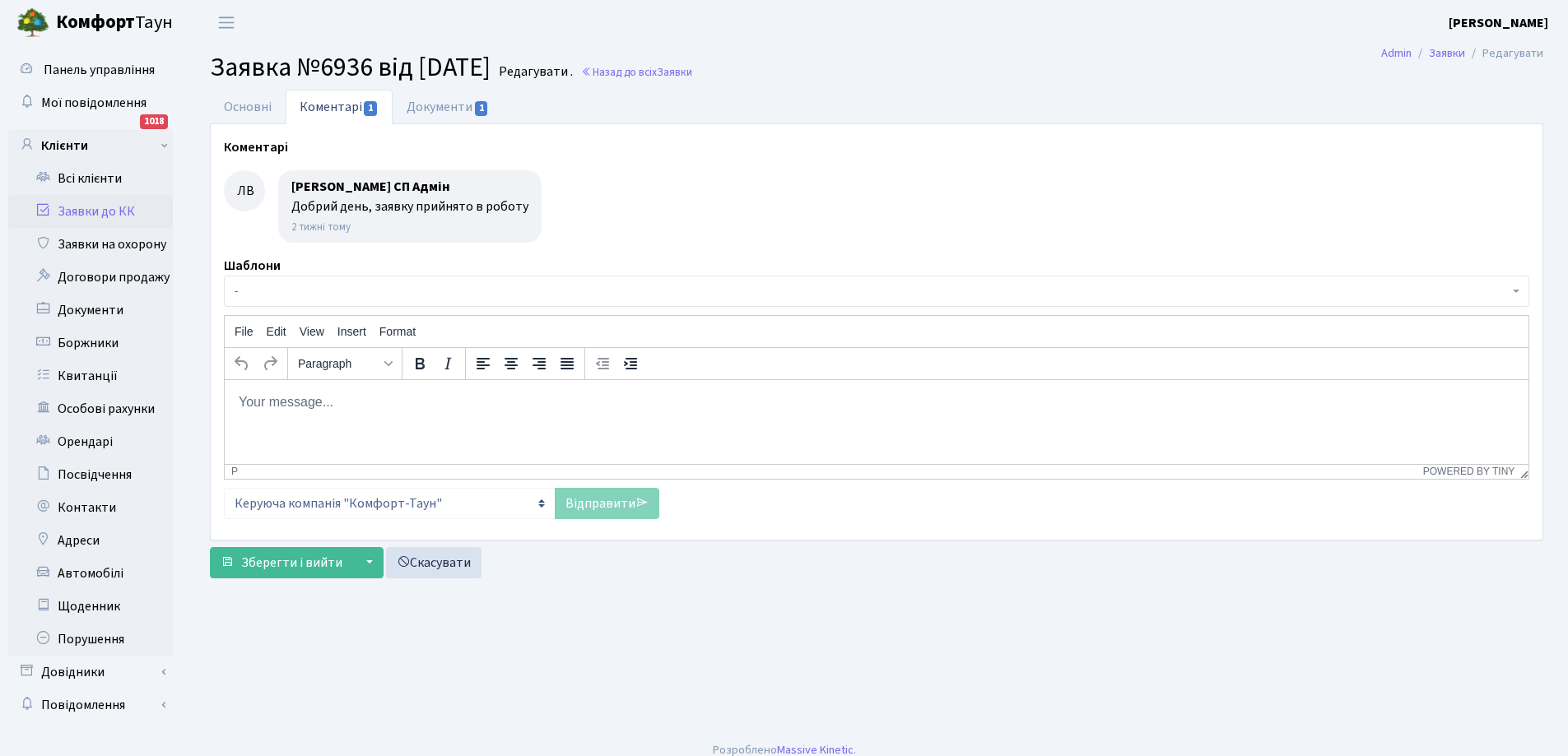
click at [294, 409] on body "Rich Text Area. Press ALT-0 for help." at bounding box center [876, 401] width 1278 height 18
click at [605, 503] on link "Відправити" at bounding box center [606, 503] width 104 height 31
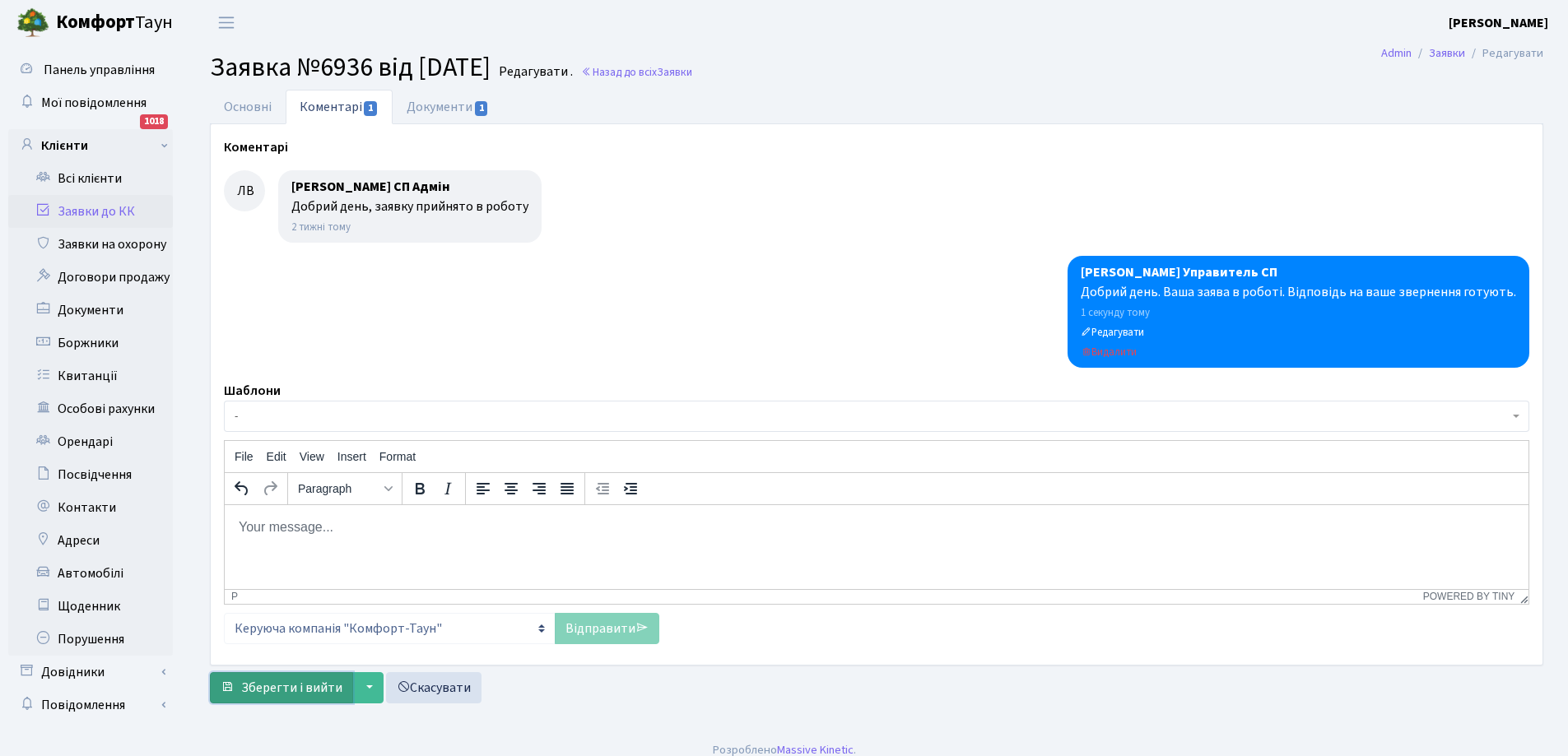
click at [288, 690] on span "Зберегти і вийти" at bounding box center [292, 688] width 101 height 18
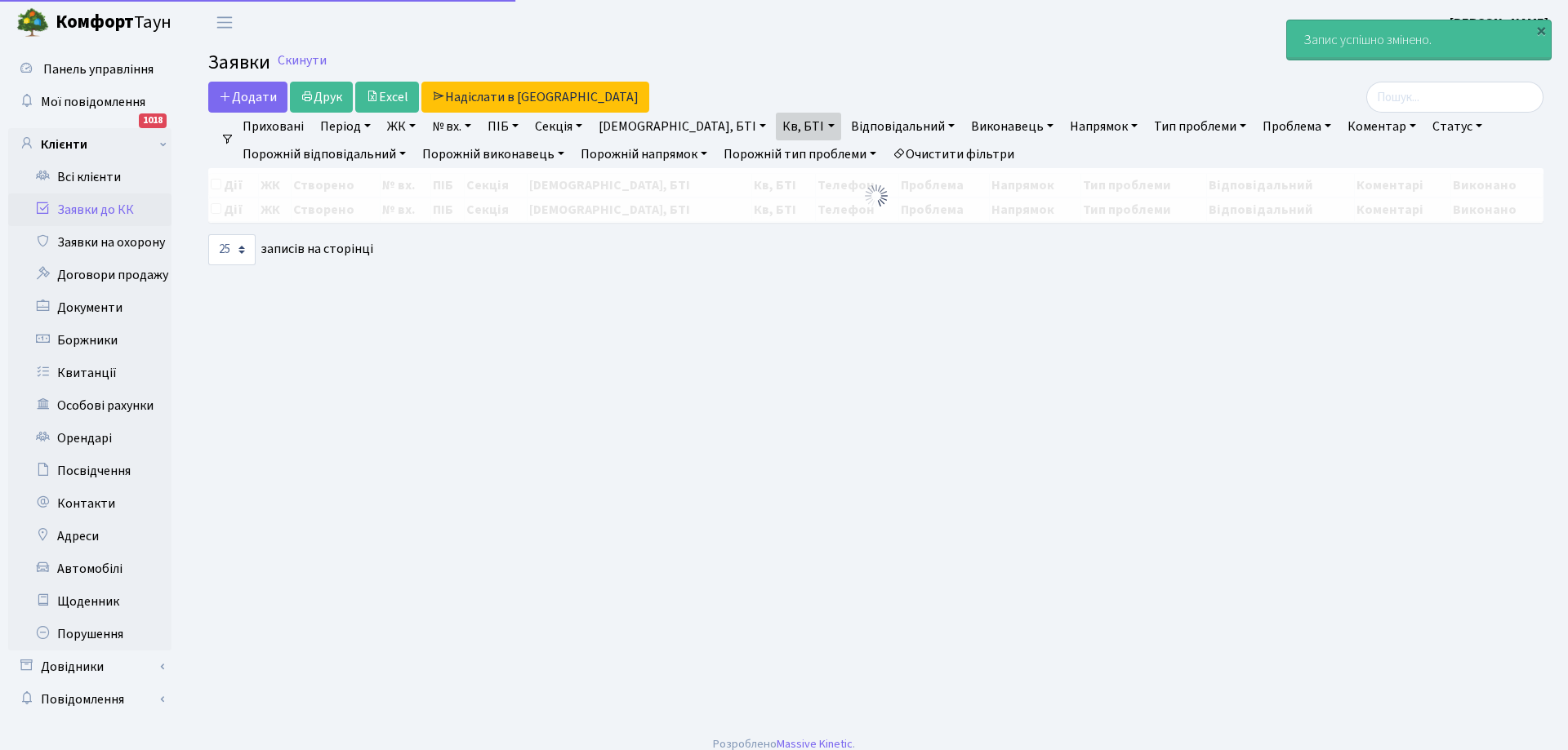
select select "25"
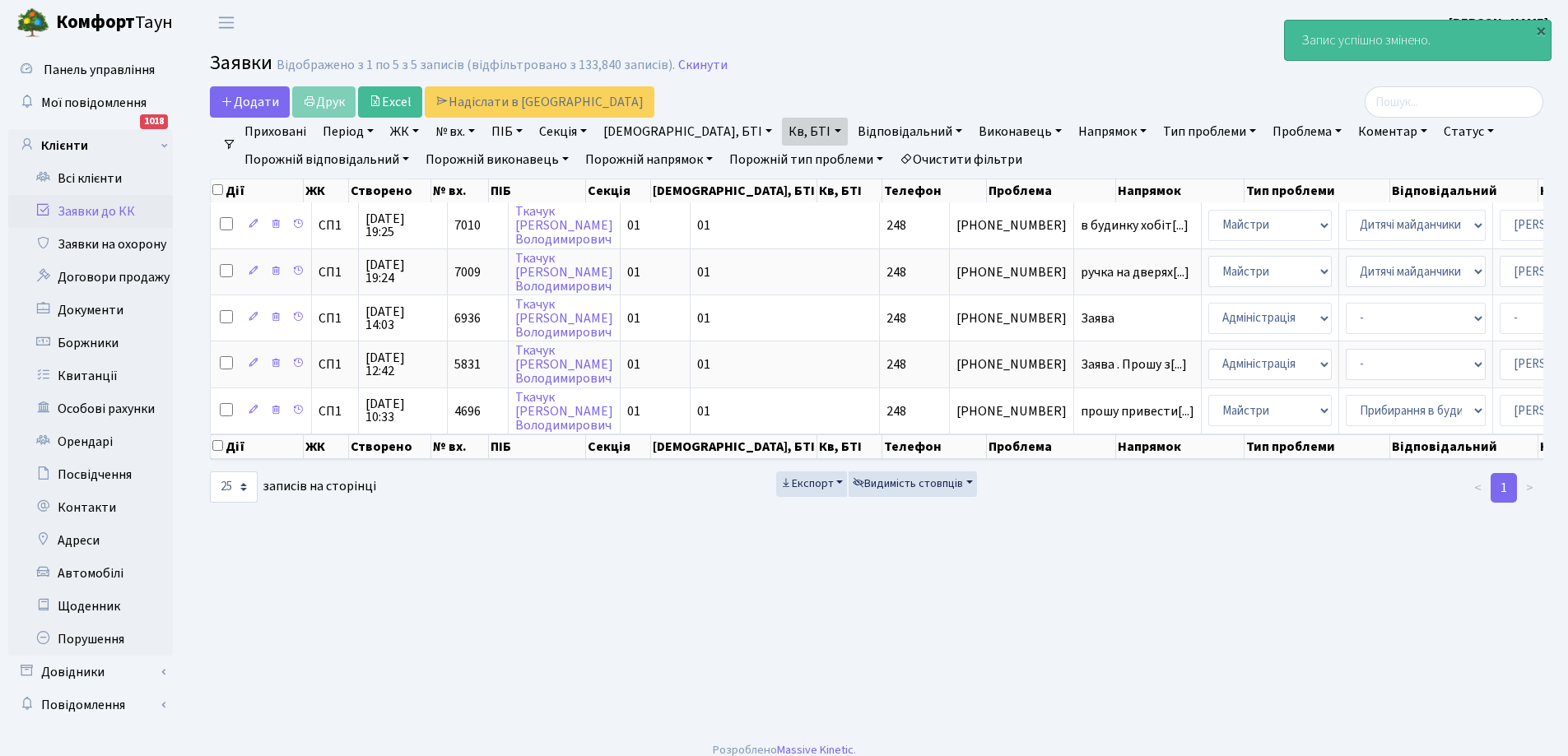
click at [782, 126] on link "Кв, БТІ" at bounding box center [814, 131] width 65 height 28
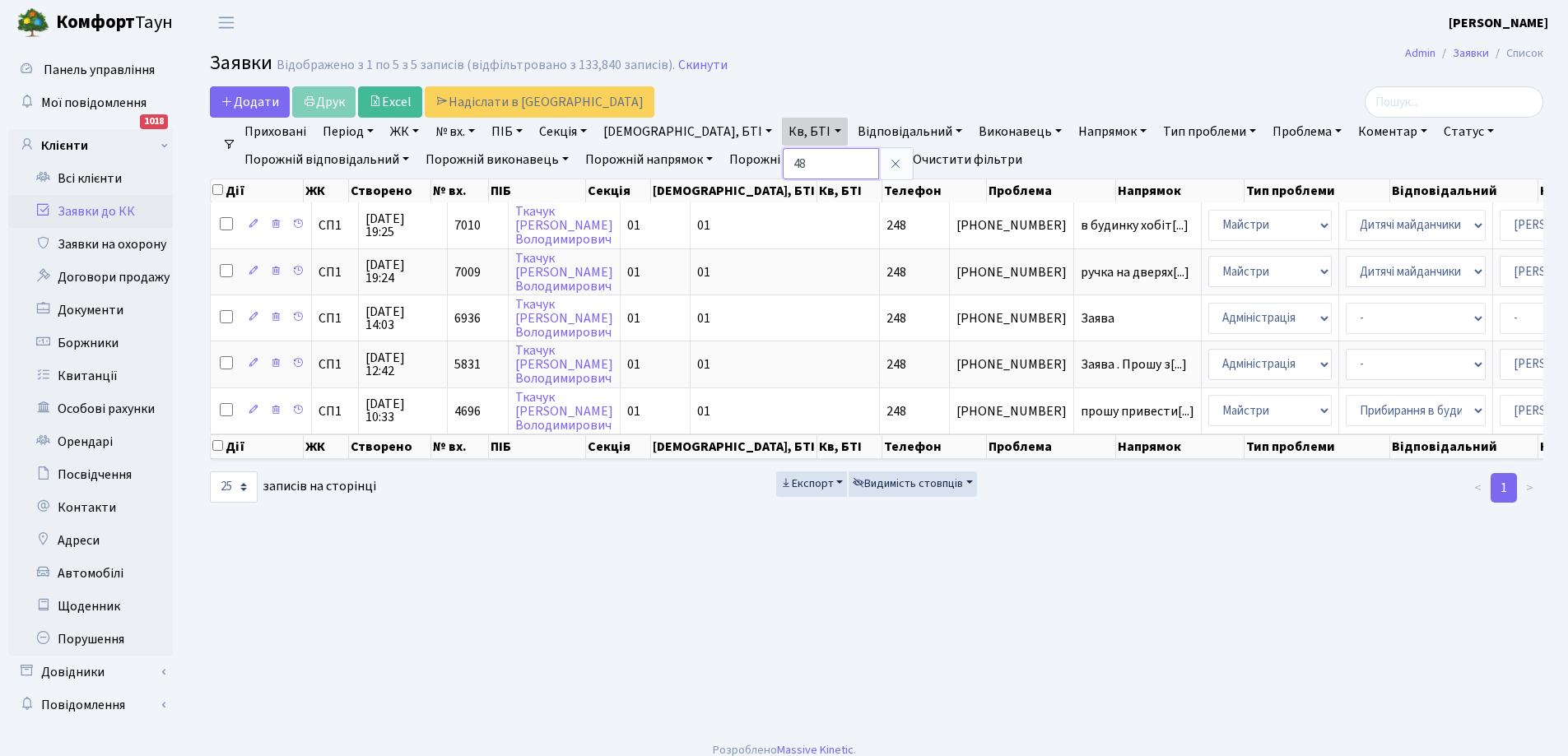
type input "8"
